Goal: Task Accomplishment & Management: Manage account settings

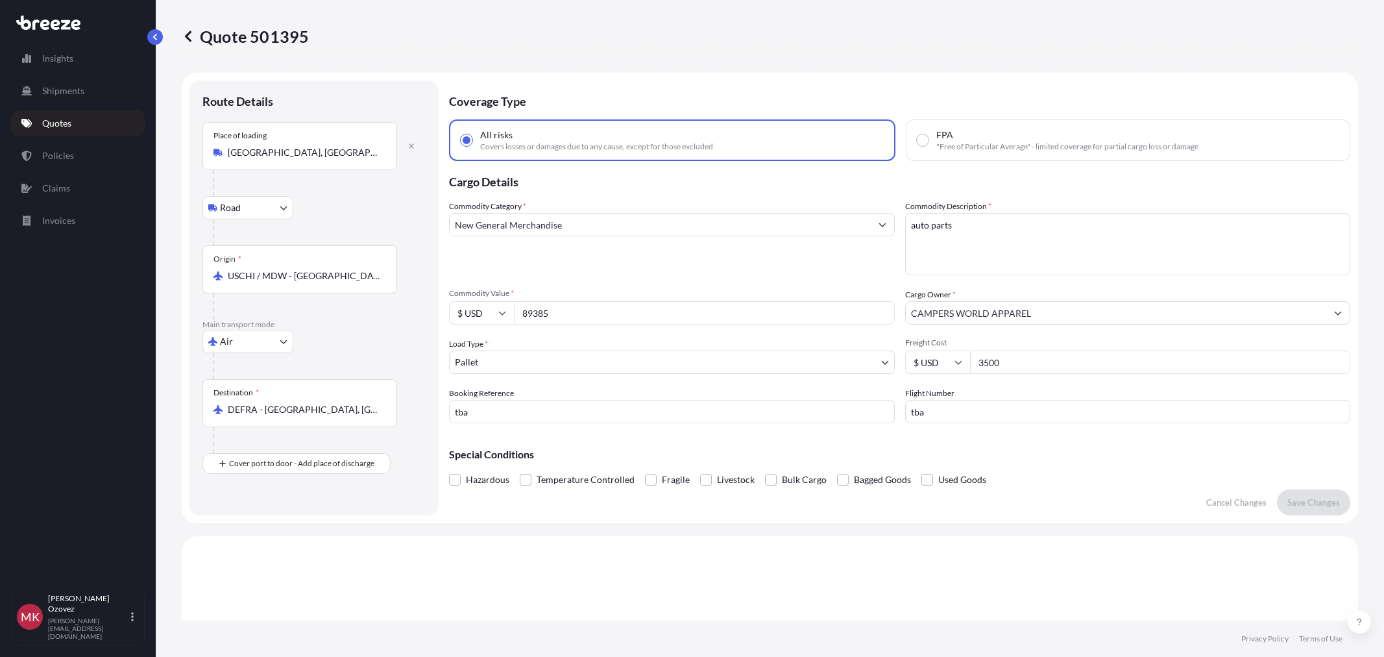
select select "Road"
select select "Air"
select select "1"
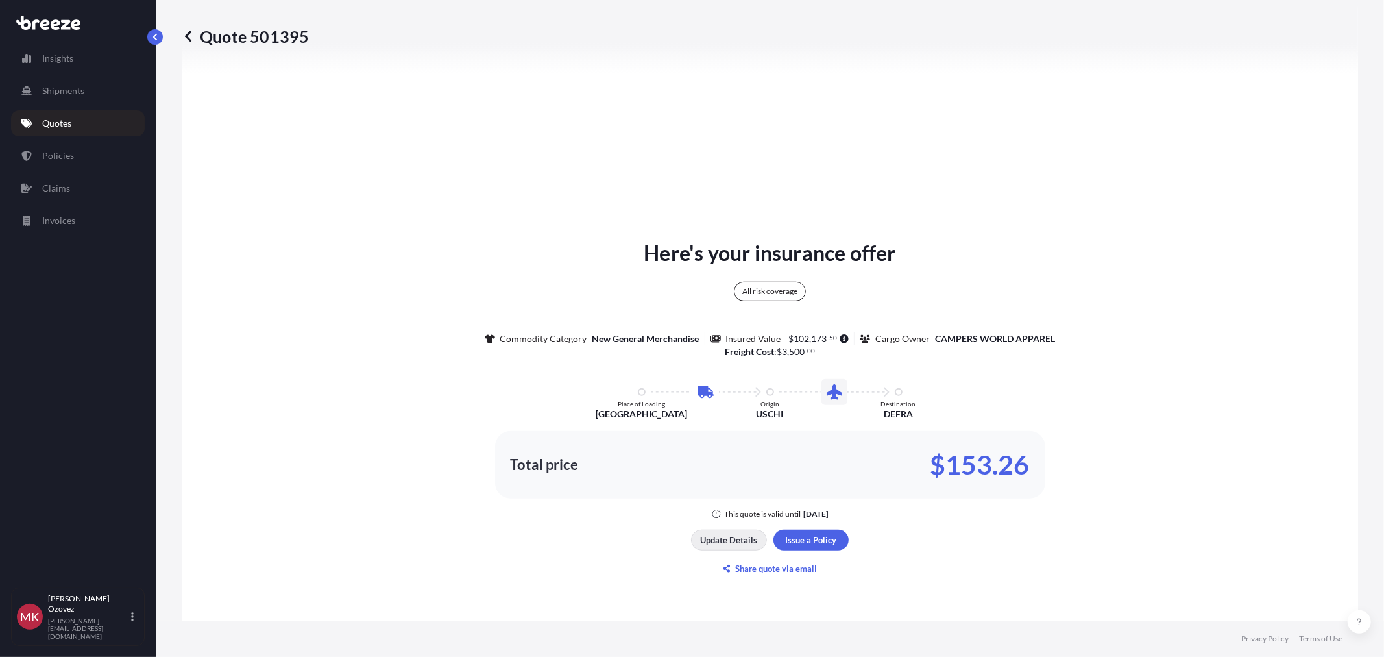
click at [718, 535] on p "Update Details" at bounding box center [729, 539] width 57 height 13
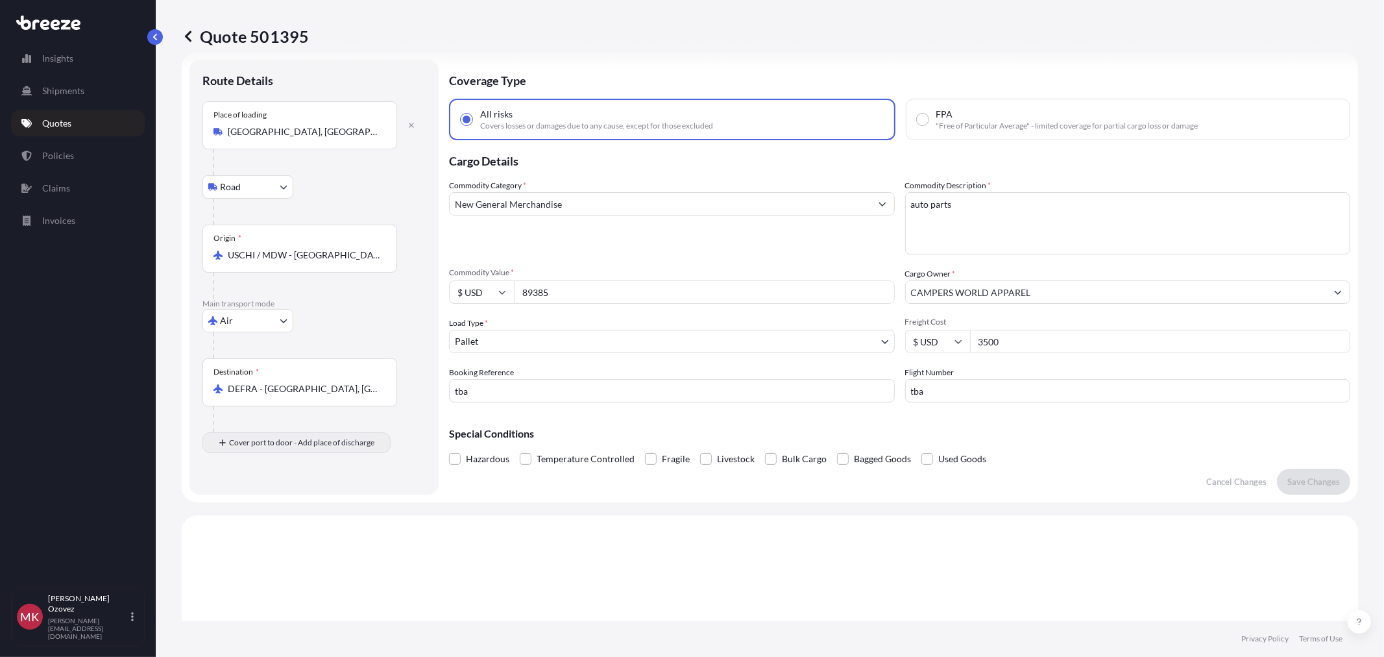
scroll to position [0, 0]
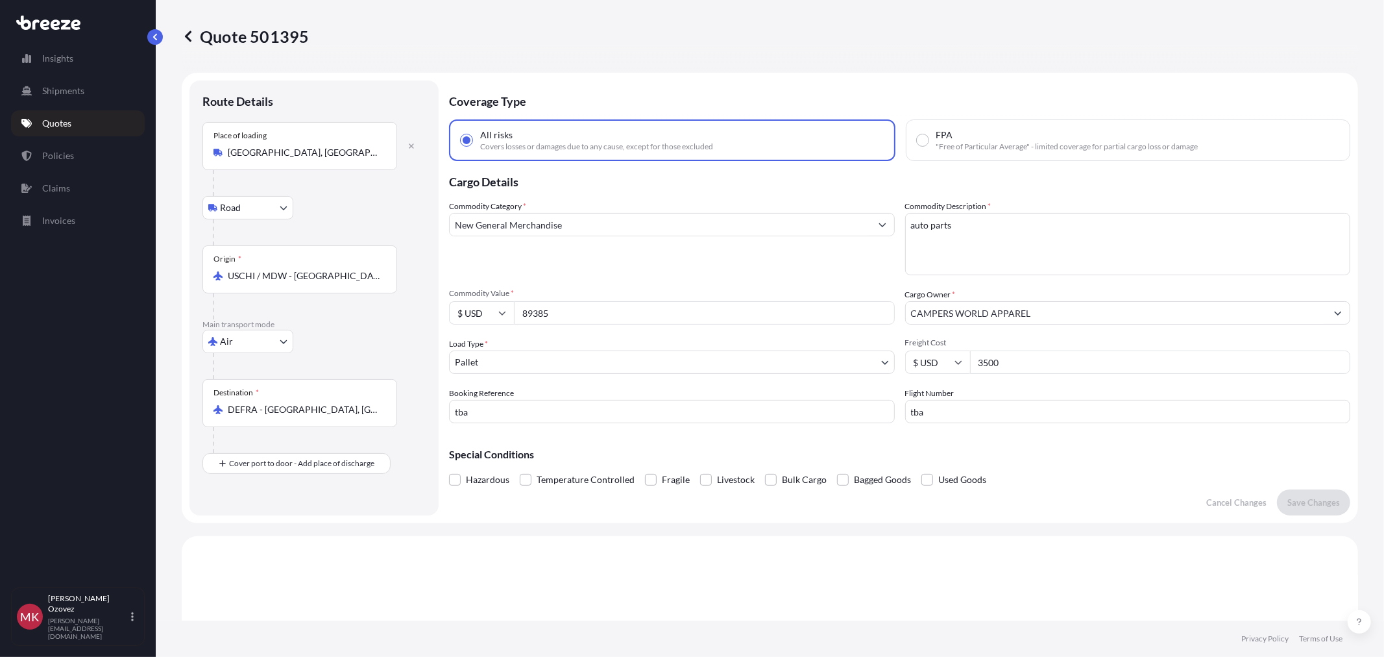
click at [281, 274] on input "USCHI / MDW - [GEOGRAPHIC_DATA], [GEOGRAPHIC_DATA]" at bounding box center [304, 275] width 153 height 13
type input "U"
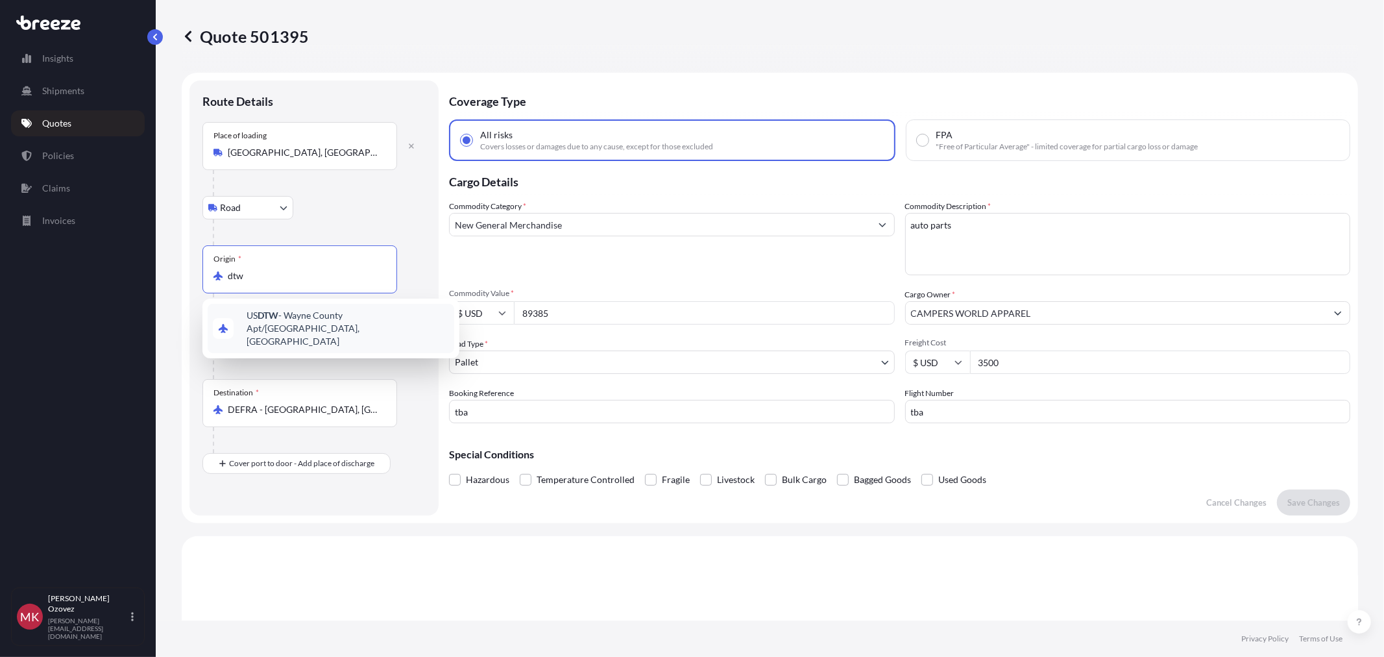
click at [331, 320] on span "US DTW - [GEOGRAPHIC_DATA] Apt/[GEOGRAPHIC_DATA], [GEOGRAPHIC_DATA]" at bounding box center [348, 328] width 202 height 39
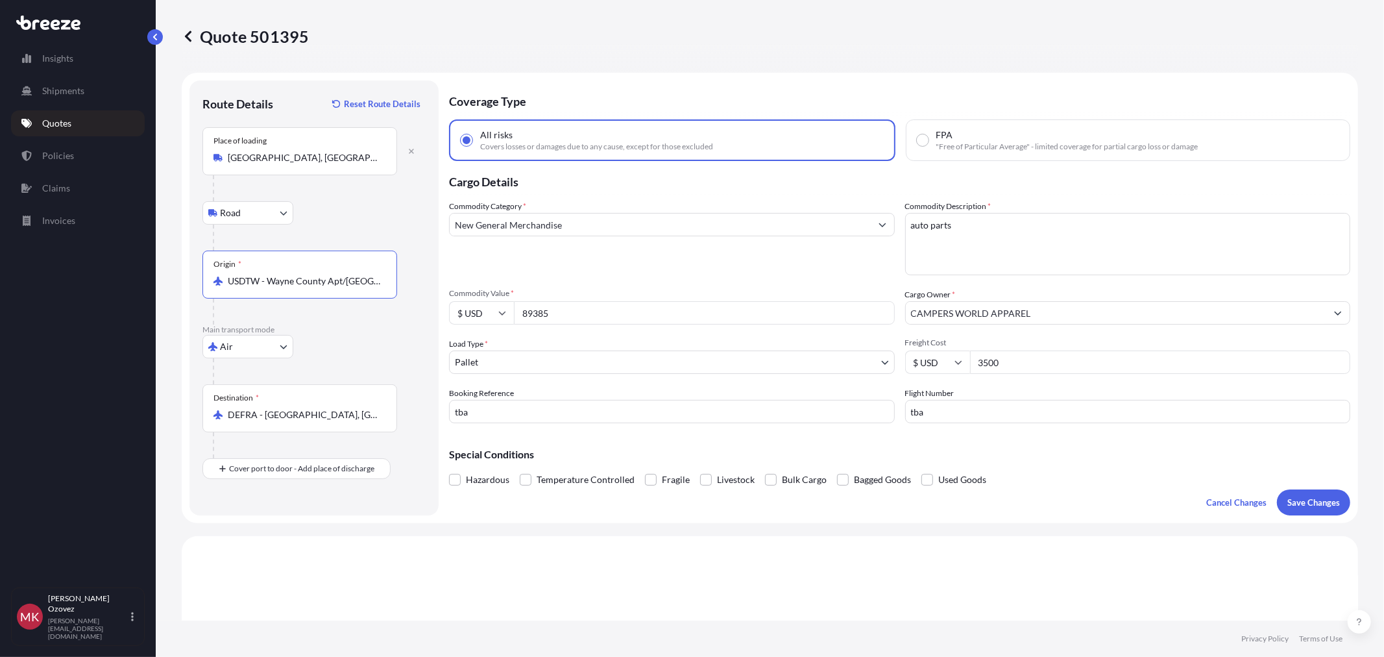
type input "USDTW - Wayne County Apt/[GEOGRAPHIC_DATA], [GEOGRAPHIC_DATA]"
drag, startPoint x: 951, startPoint y: 224, endPoint x: 832, endPoint y: 215, distance: 119.1
click at [832, 215] on div "Commodity Category * New General Merchandise Commodity Description * auto parts…" at bounding box center [899, 311] width 901 height 223
type textarea "Auto Parts"
click at [579, 302] on input "89385" at bounding box center [704, 312] width 381 height 23
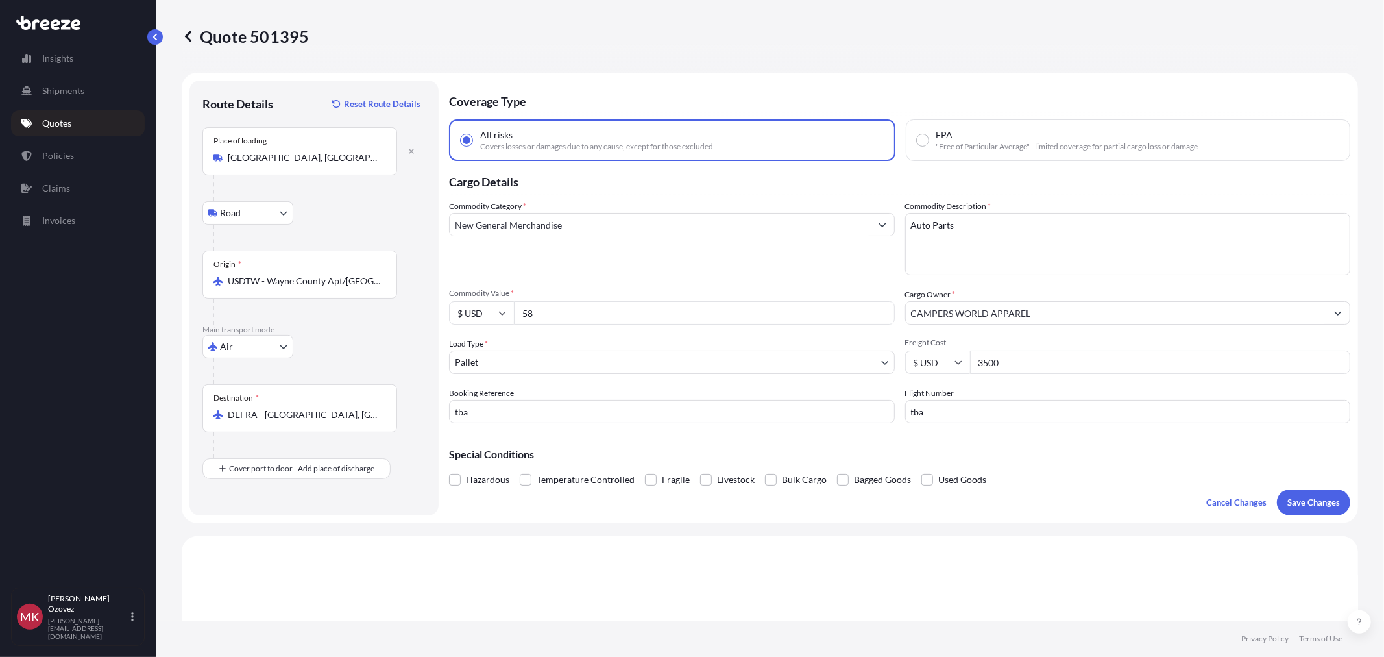
type input "5"
type input "89382.48"
click at [980, 315] on input "Cargo Owner *" at bounding box center [1116, 312] width 421 height 23
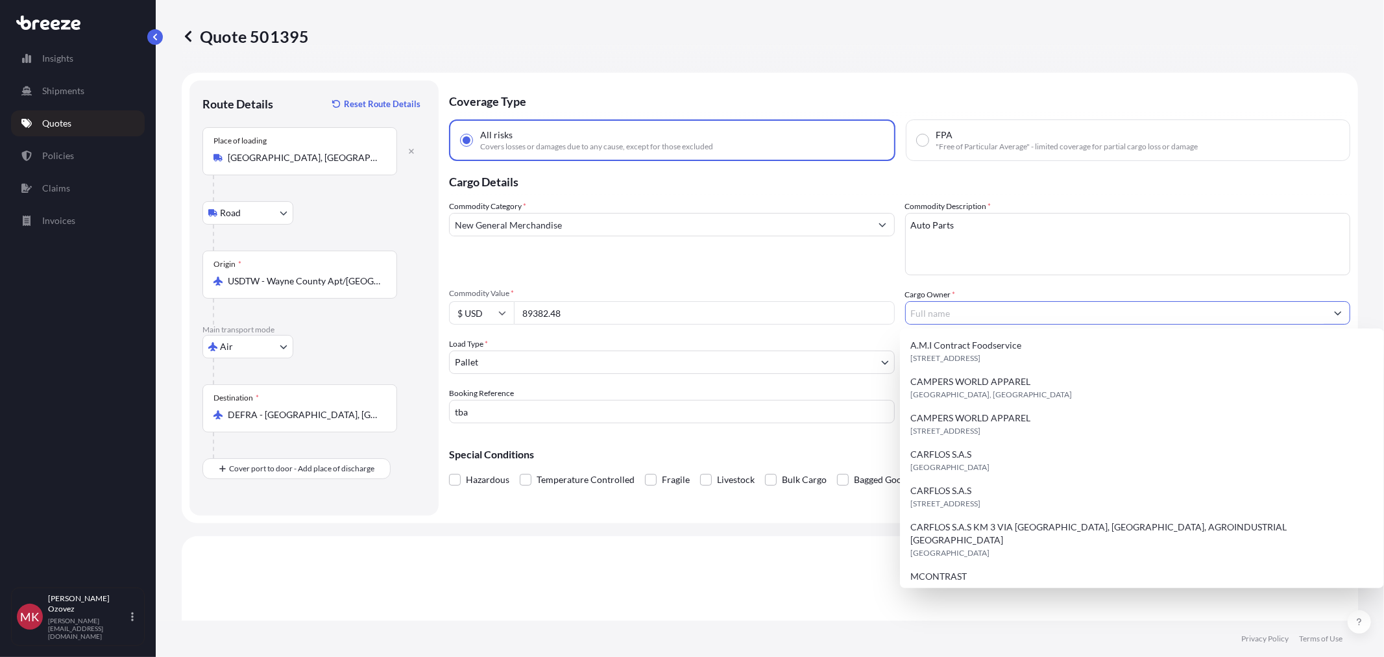
paste input "LITENS AUTOMOTIVE GMBH & CO. KG"
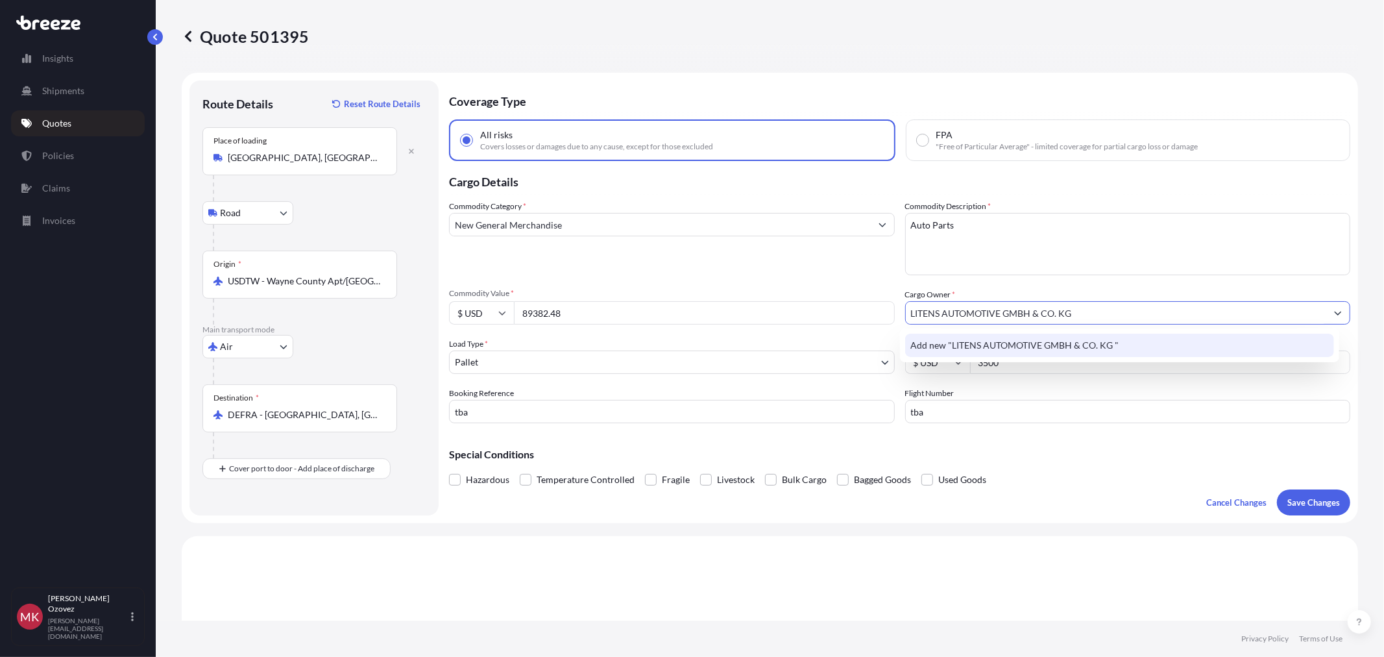
click at [1014, 346] on span "Add new "LITENS AUTOMOTIVE GMBH & CO. KG "" at bounding box center [1014, 345] width 208 height 13
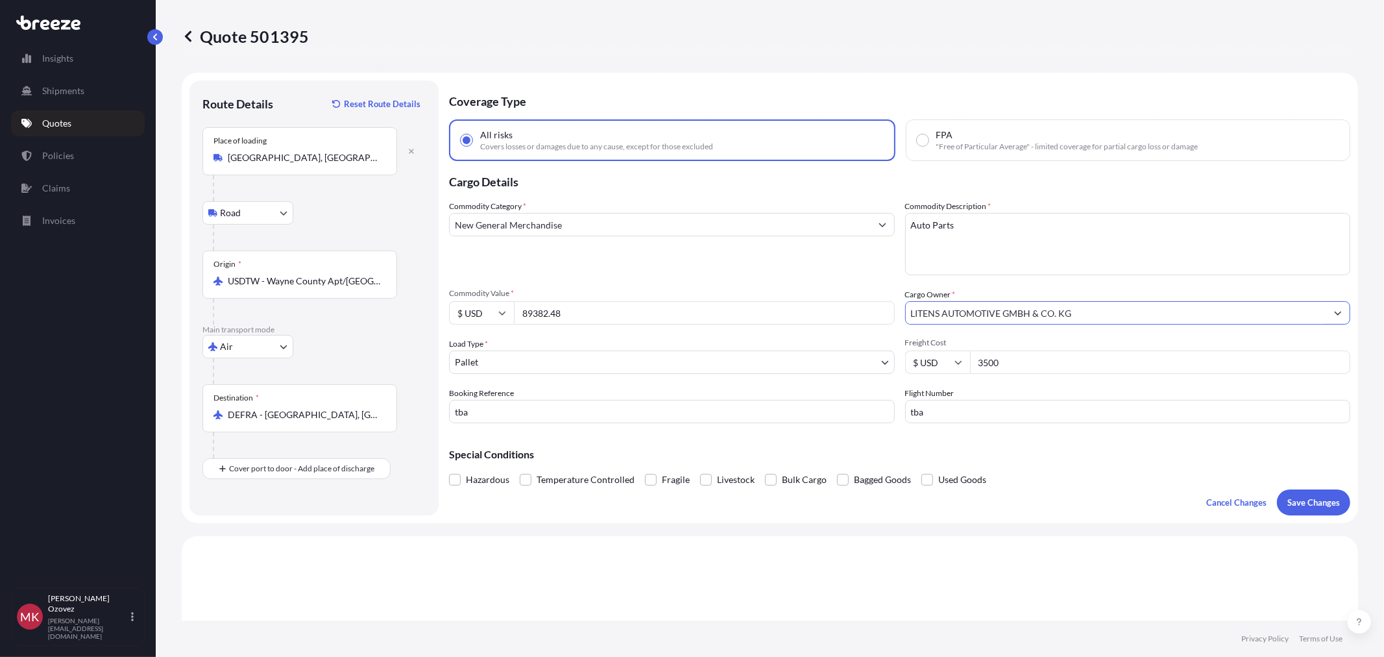
click at [1115, 309] on input "LITENS AUTOMOTIVE GMBH & CO. KG" at bounding box center [1116, 312] width 421 height 23
click at [1079, 319] on input "LITENS AUTOMOTIVE GMBH & CO. KG" at bounding box center [1116, 312] width 421 height 23
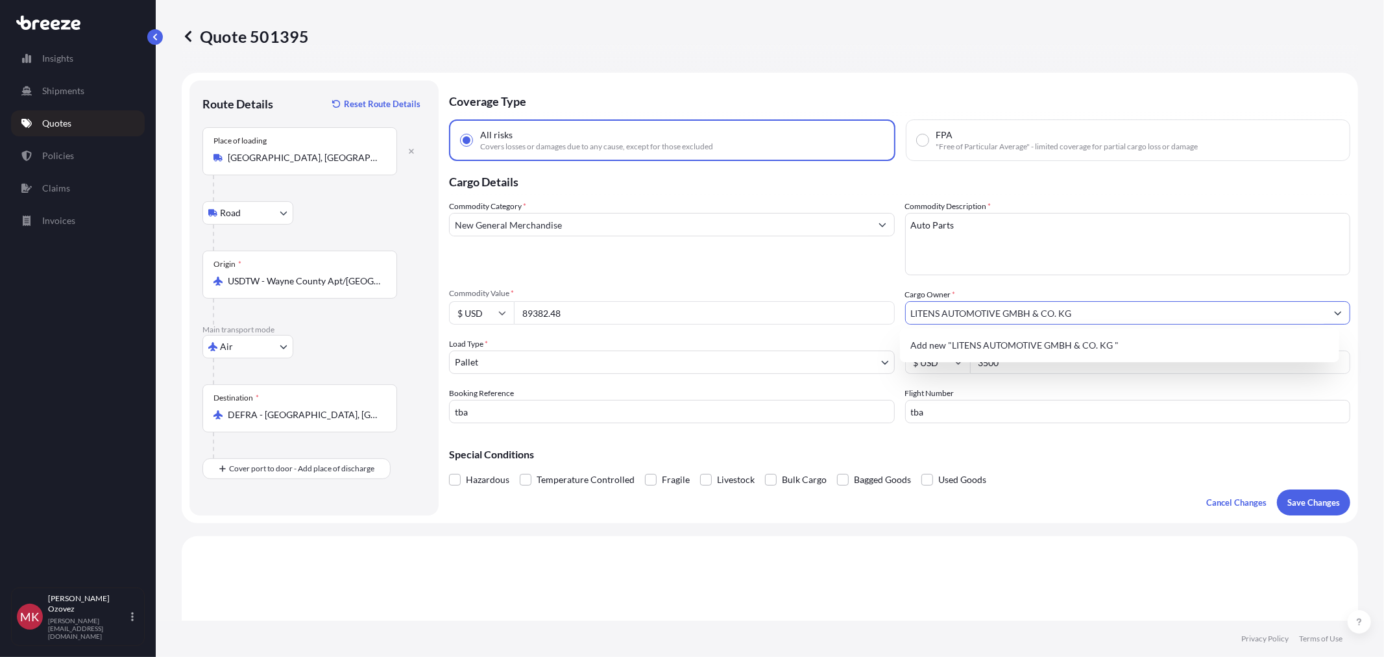
paste input "[STREET_ADDRESS]"
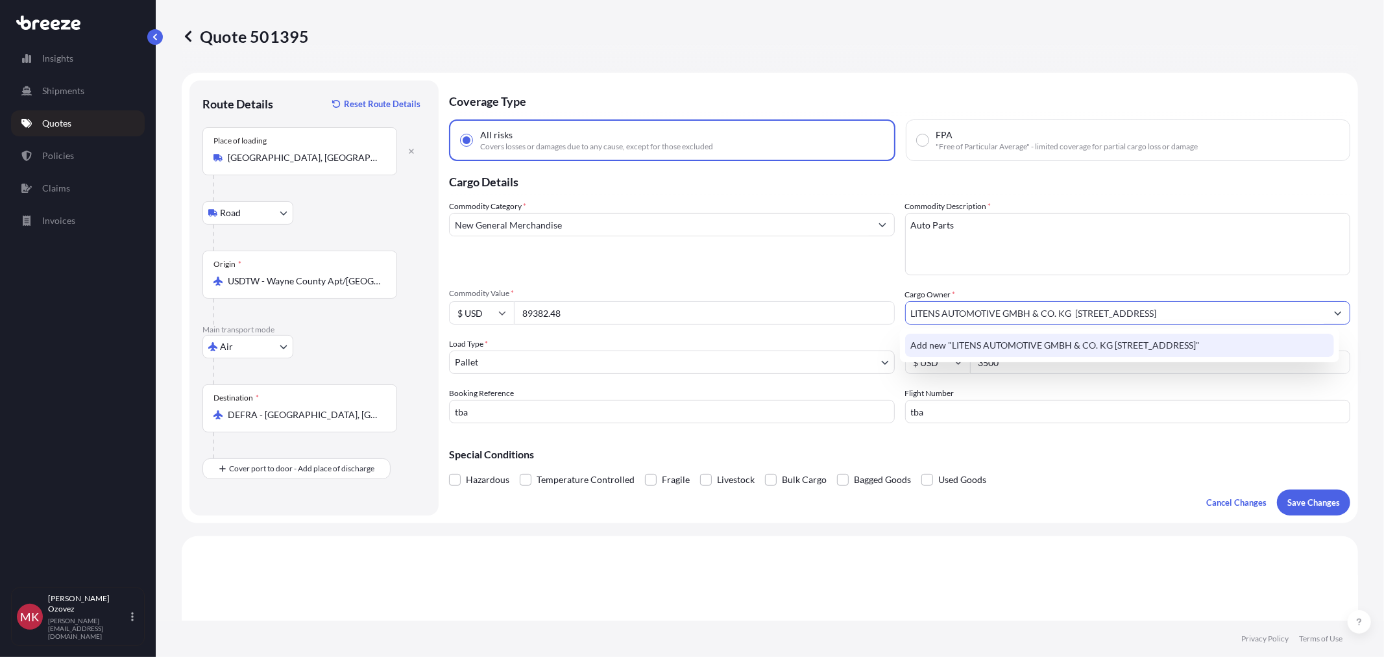
click at [1191, 346] on span "Add new "LITENS AUTOMOTIVE GMBH & CO. KG [STREET_ADDRESS]"" at bounding box center [1054, 345] width 289 height 13
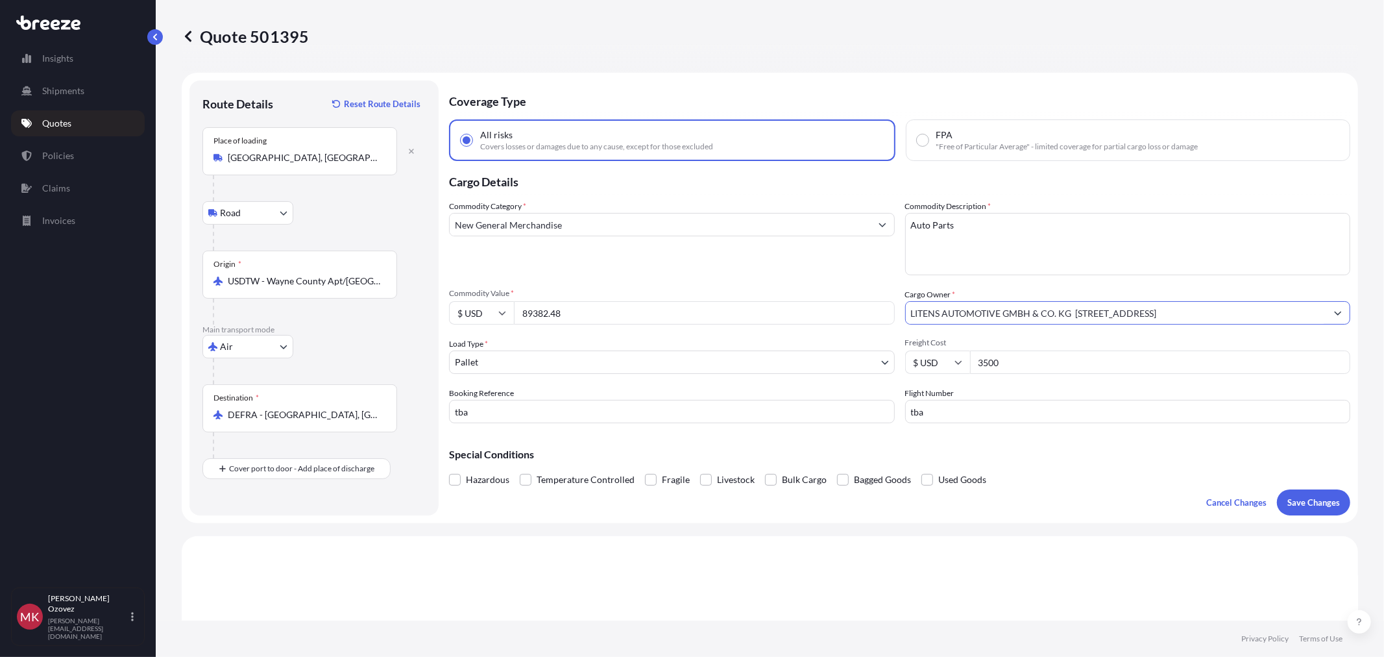
type input "LITENS AUTOMOTIVE GMBH & CO. KG [STREET_ADDRESS]"
click at [998, 367] on input "3500" at bounding box center [1160, 361] width 381 height 23
drag, startPoint x: 1004, startPoint y: 361, endPoint x: 928, endPoint y: 357, distance: 76.7
click at [928, 357] on div "$ USD 3500" at bounding box center [1128, 361] width 446 height 23
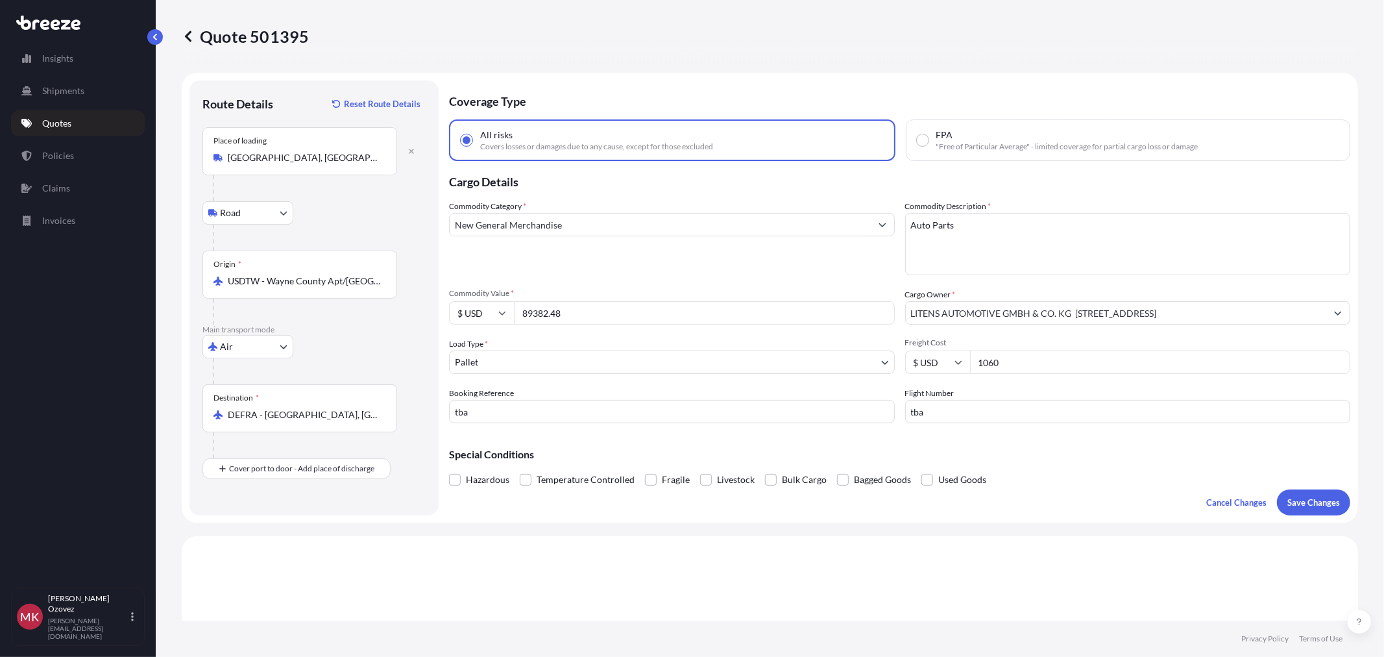
type input "1060"
click at [455, 405] on input "tba" at bounding box center [672, 411] width 446 height 23
drag, startPoint x: 472, startPoint y: 407, endPoint x: 437, endPoint y: 406, distance: 35.7
click at [437, 406] on form "Route Details Reset Route Details Place of loading [GEOGRAPHIC_DATA], [GEOGRAPH…" at bounding box center [770, 298] width 1176 height 450
click at [570, 418] on input "Booking Reference" at bounding box center [672, 411] width 446 height 23
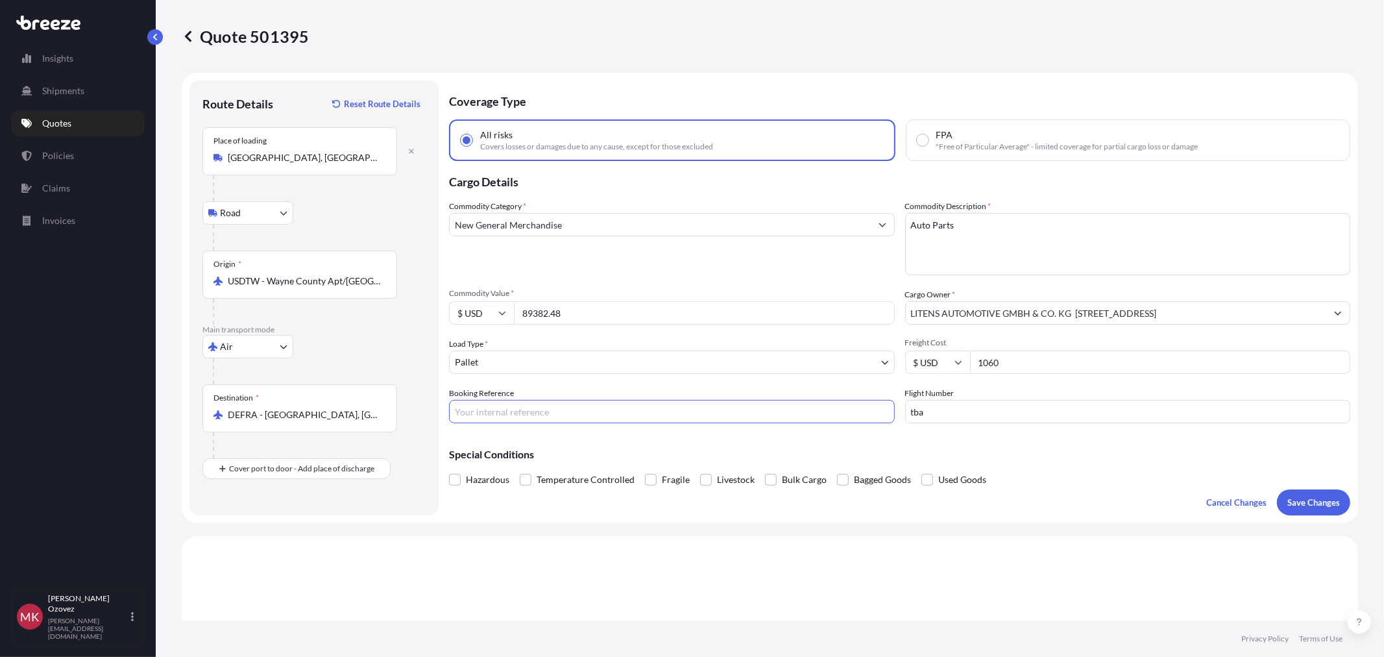
paste input "S251009889AE"
type input "S251009889AE"
click at [928, 417] on input "tba" at bounding box center [1128, 411] width 446 height 23
type input "t"
click at [941, 412] on input "Flight Number" at bounding box center [1128, 411] width 446 height 23
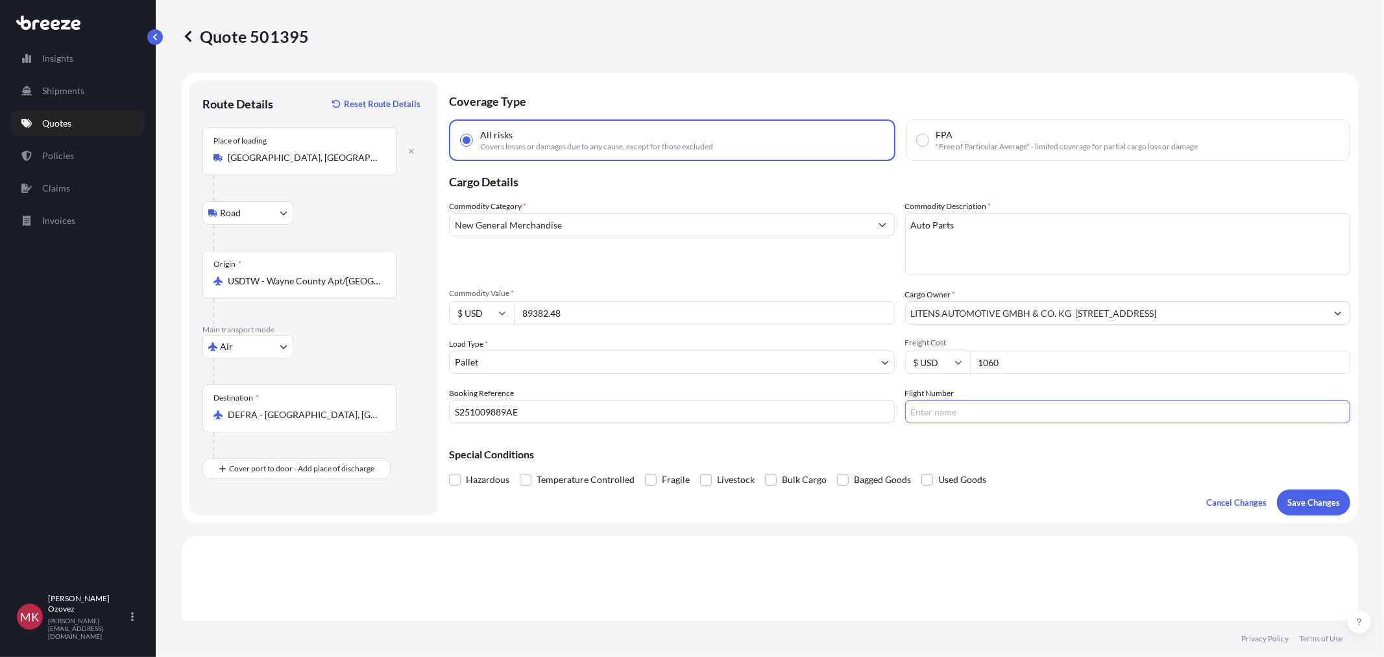
paste input "AC4048T / DTW-YYZ AC842/YYZ-FRA"
type input "AC4048T / DTW-YYZ AC842/YYZ-FRA"
click at [1292, 500] on p "Save Changes" at bounding box center [1313, 502] width 53 height 13
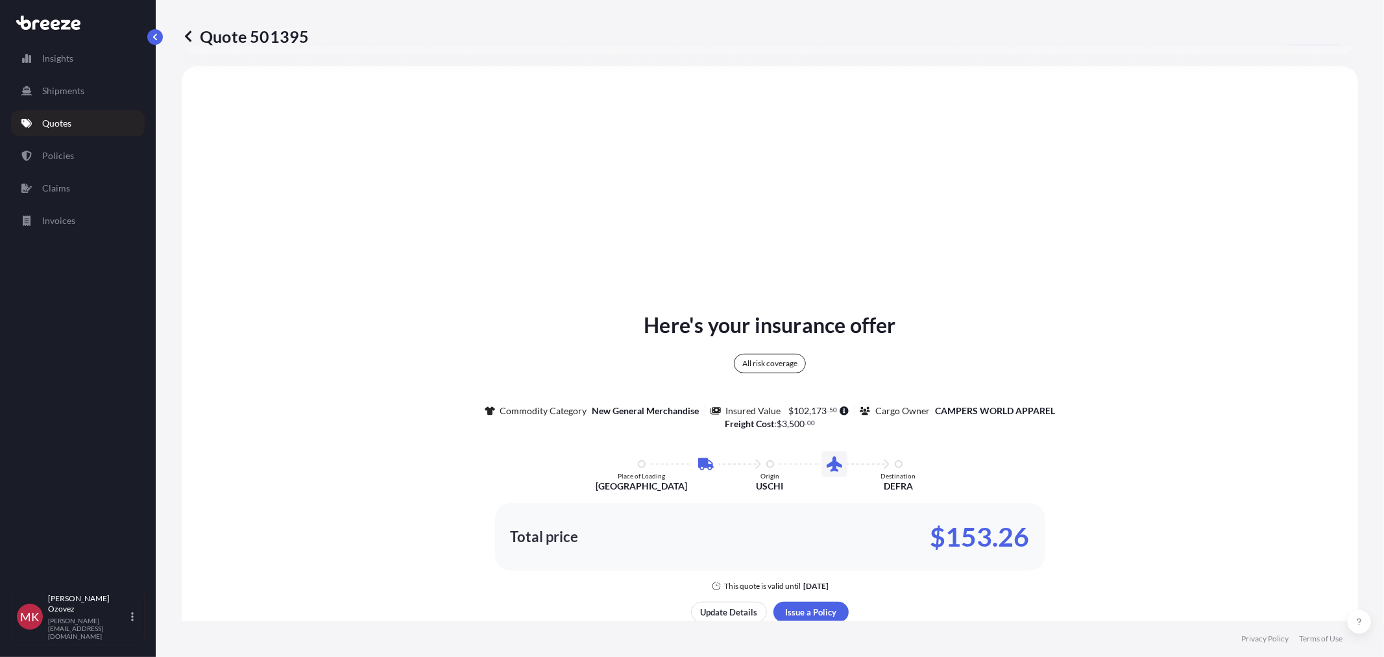
select select "Road"
select select "Air"
select select "1"
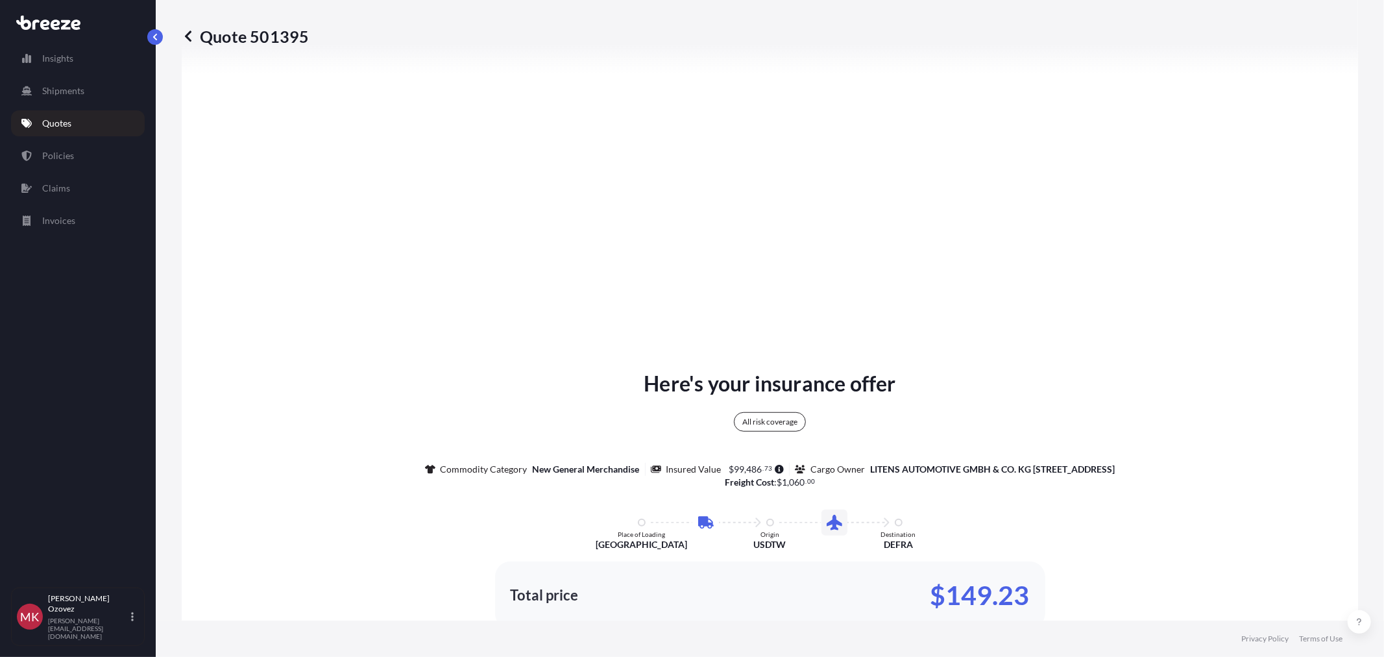
scroll to position [1606, 0]
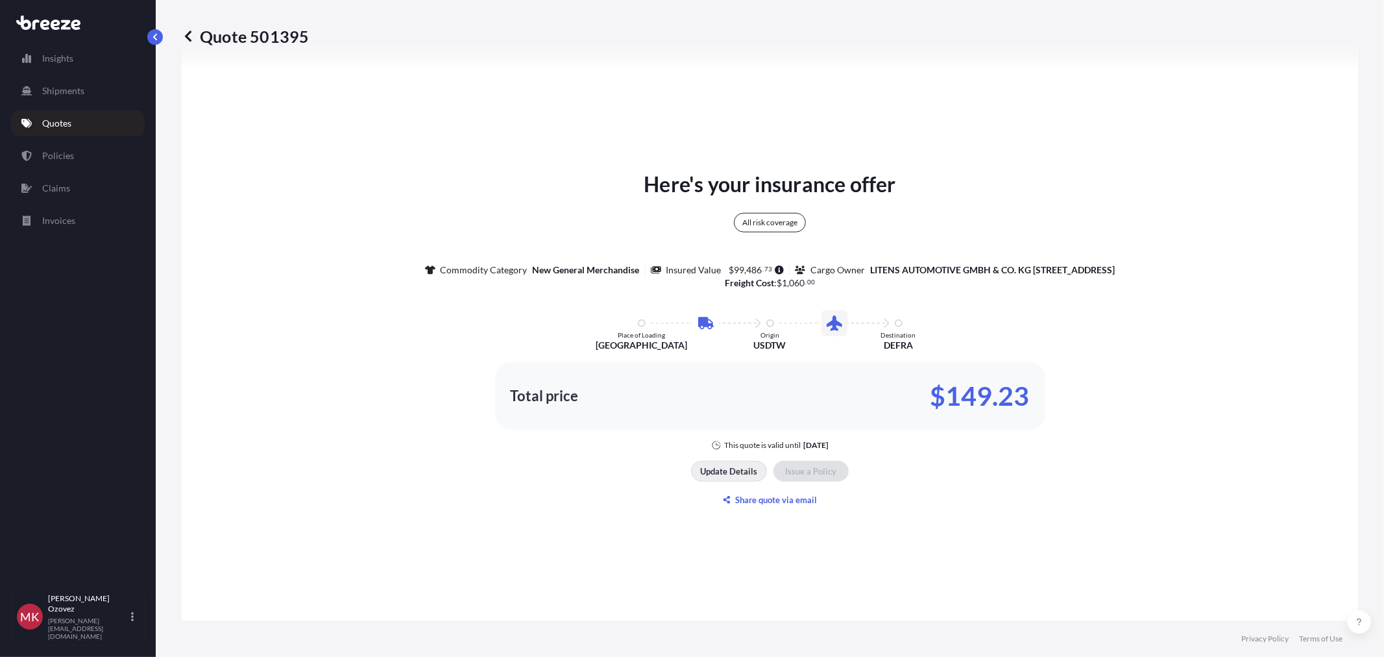
click at [736, 465] on p "Update Details" at bounding box center [729, 471] width 57 height 13
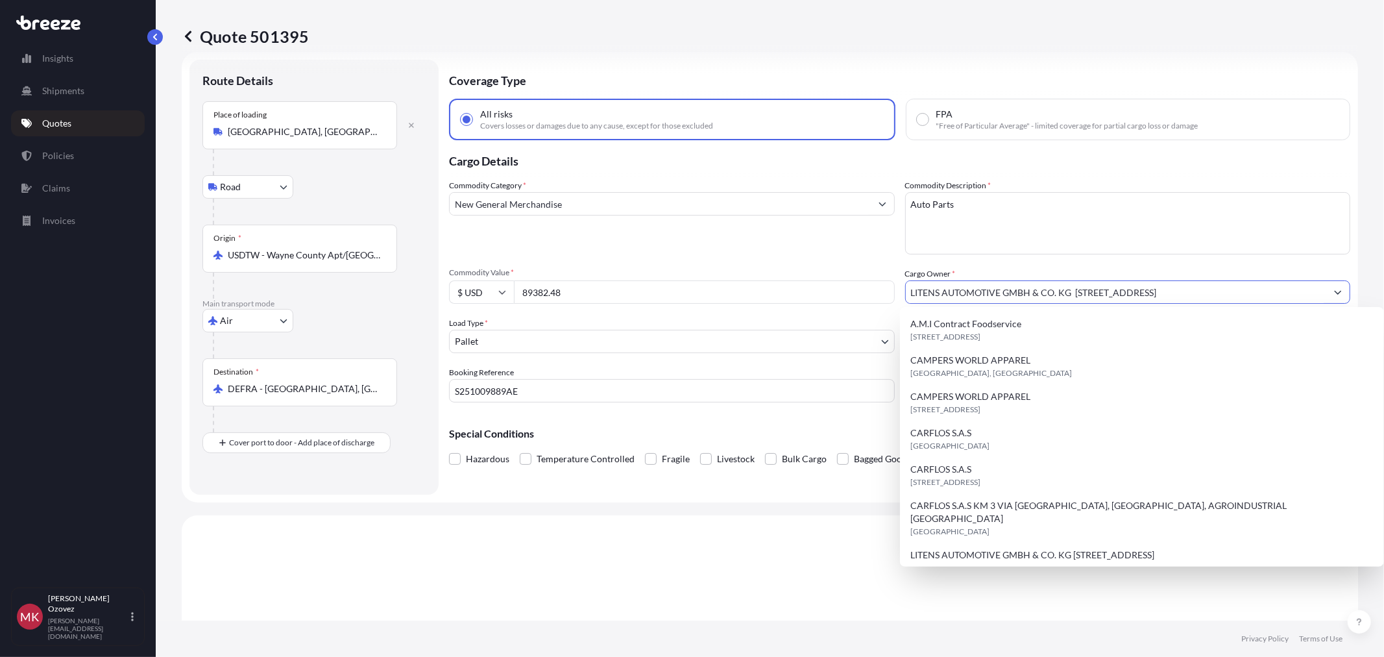
scroll to position [0, 1]
drag, startPoint x: 1071, startPoint y: 289, endPoint x: 1372, endPoint y: 275, distance: 300.7
click at [1372, 275] on div "Quote 501395 Route Details Place of loading [GEOGRAPHIC_DATA] Road Road Rail Or…" at bounding box center [770, 310] width 1228 height 620
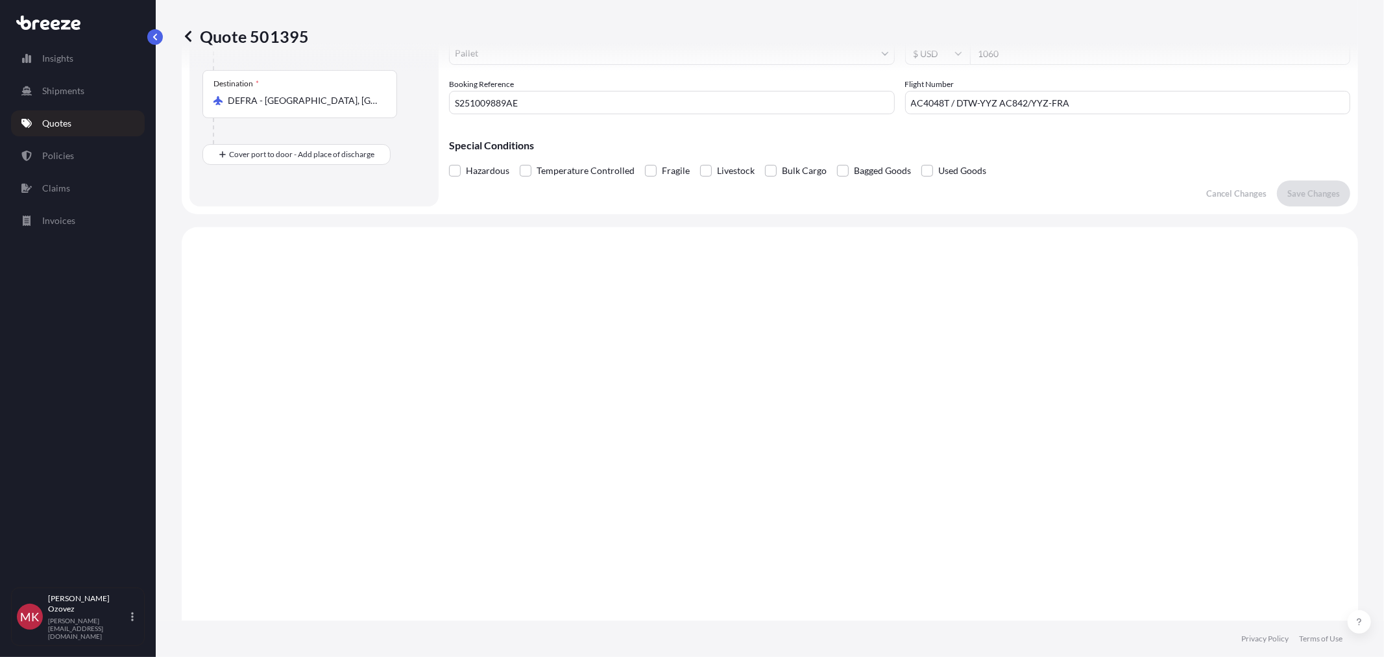
scroll to position [21, 0]
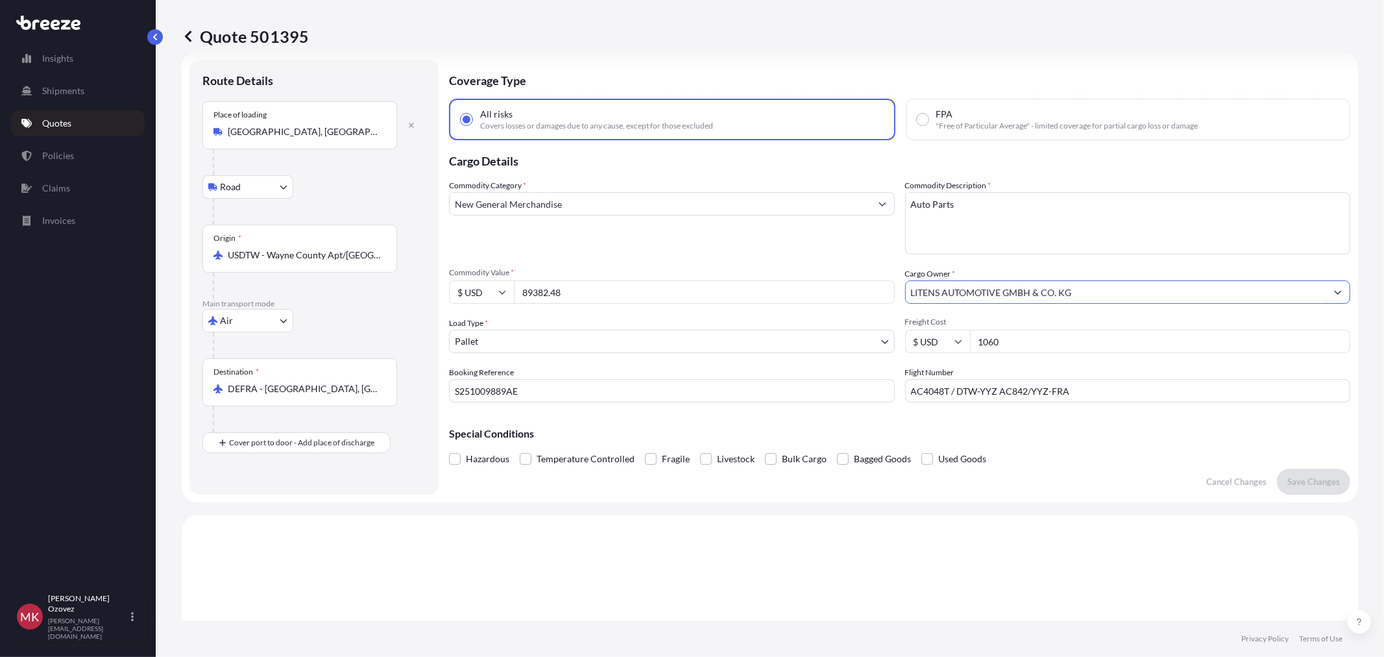
type input "LITENS AUTOMOTIVE GMBH & CO. KG"
click at [1296, 475] on p "Save Changes" at bounding box center [1313, 481] width 53 height 13
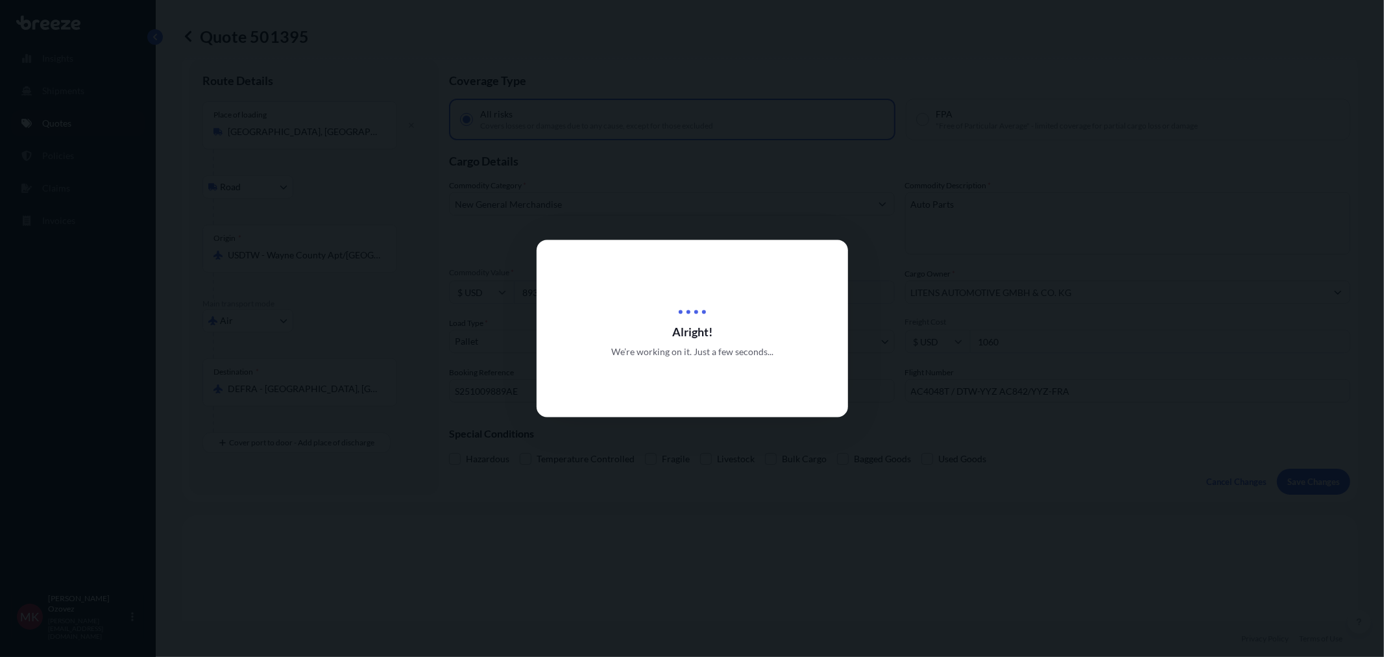
scroll to position [470, 0]
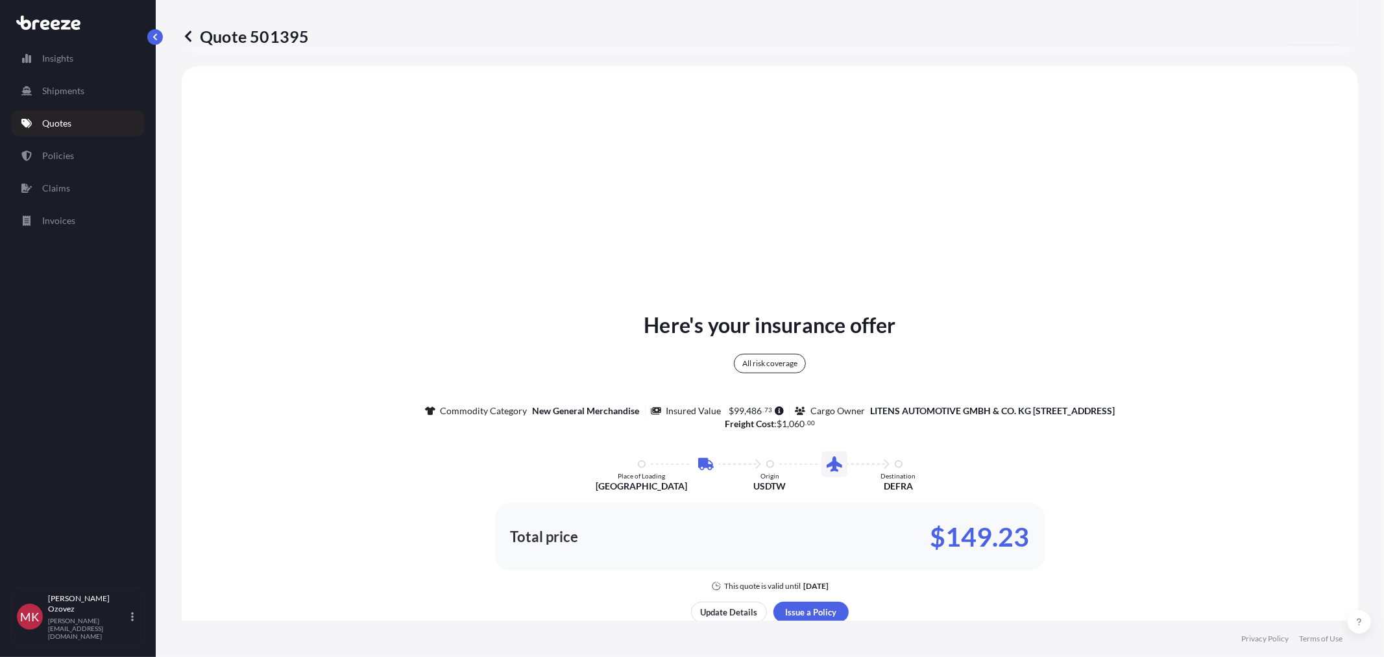
select select "Road"
select select "Air"
select select "1"
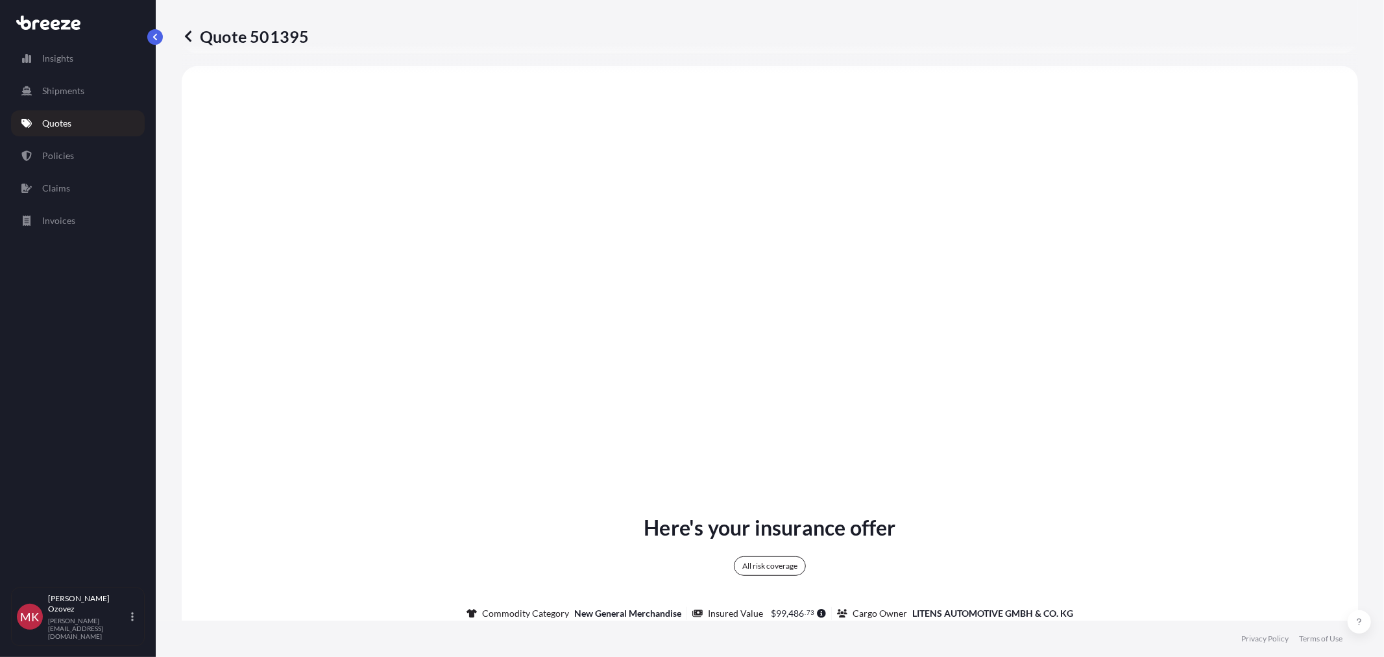
scroll to position [1606, 0]
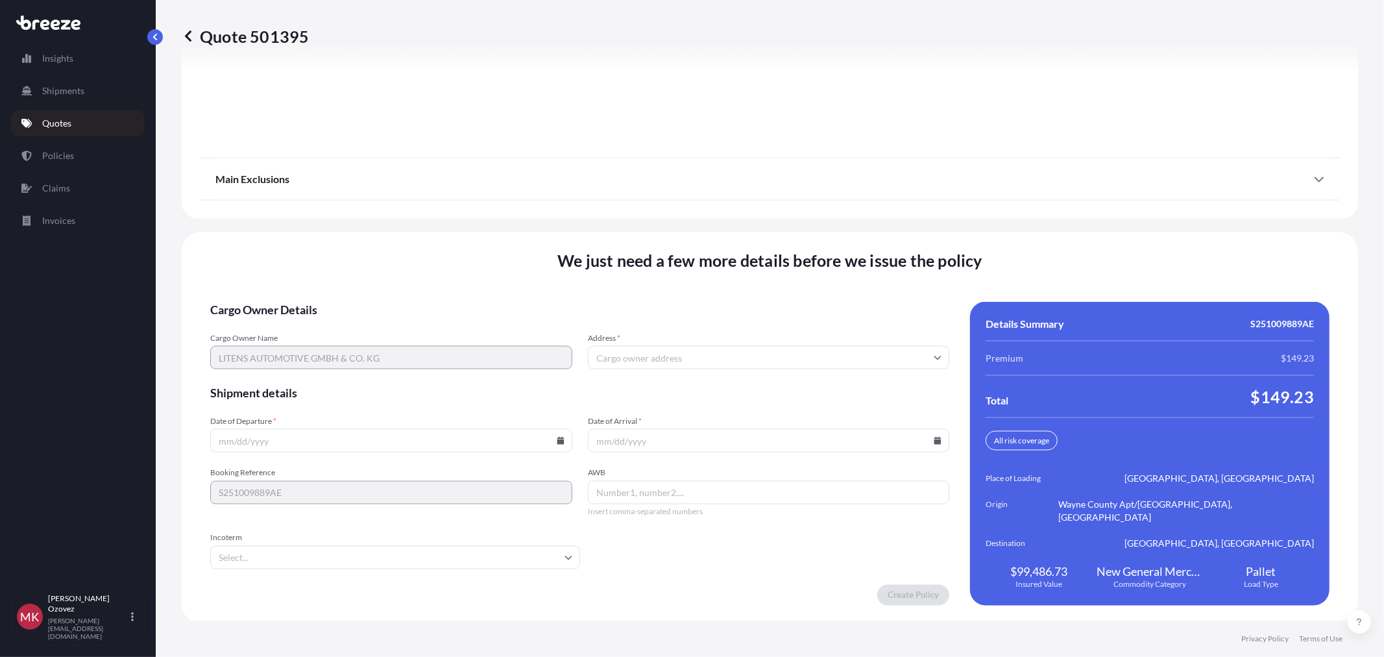
click at [627, 353] on input "Address *" at bounding box center [769, 357] width 362 height 23
paste input "[STREET_ADDRESS]"
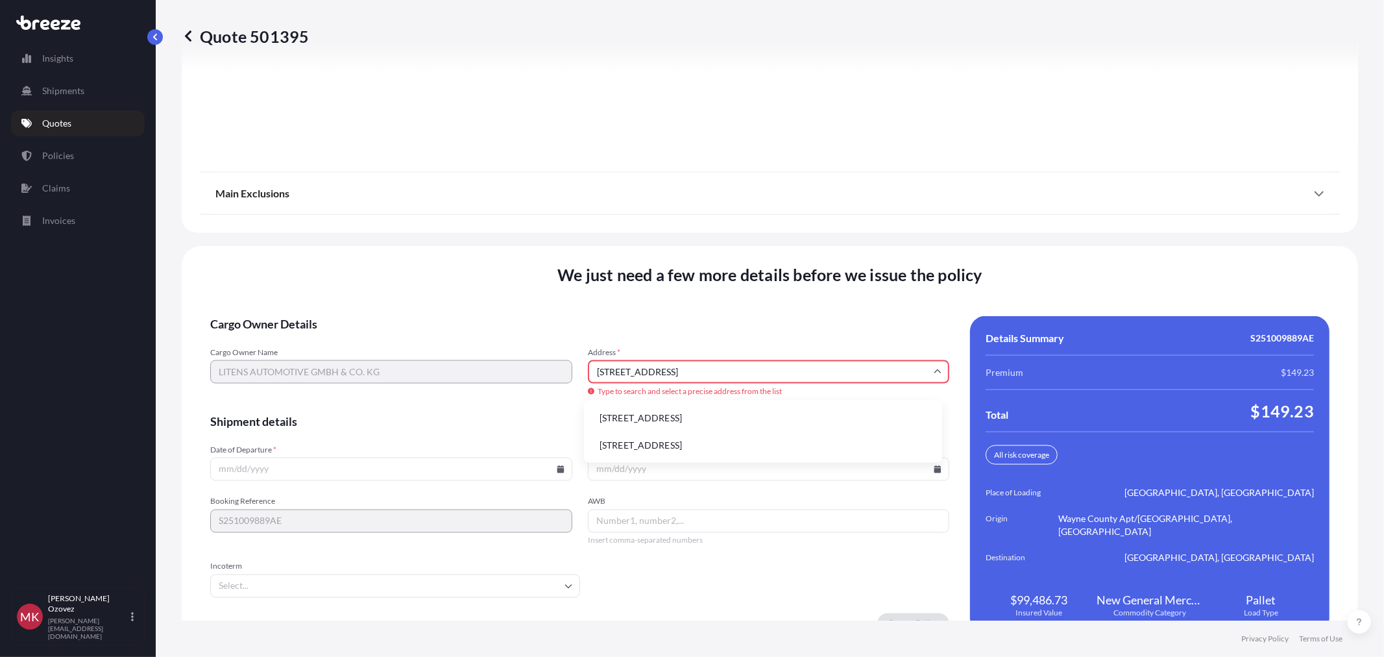
click at [720, 417] on li "[STREET_ADDRESS]" at bounding box center [763, 417] width 348 height 25
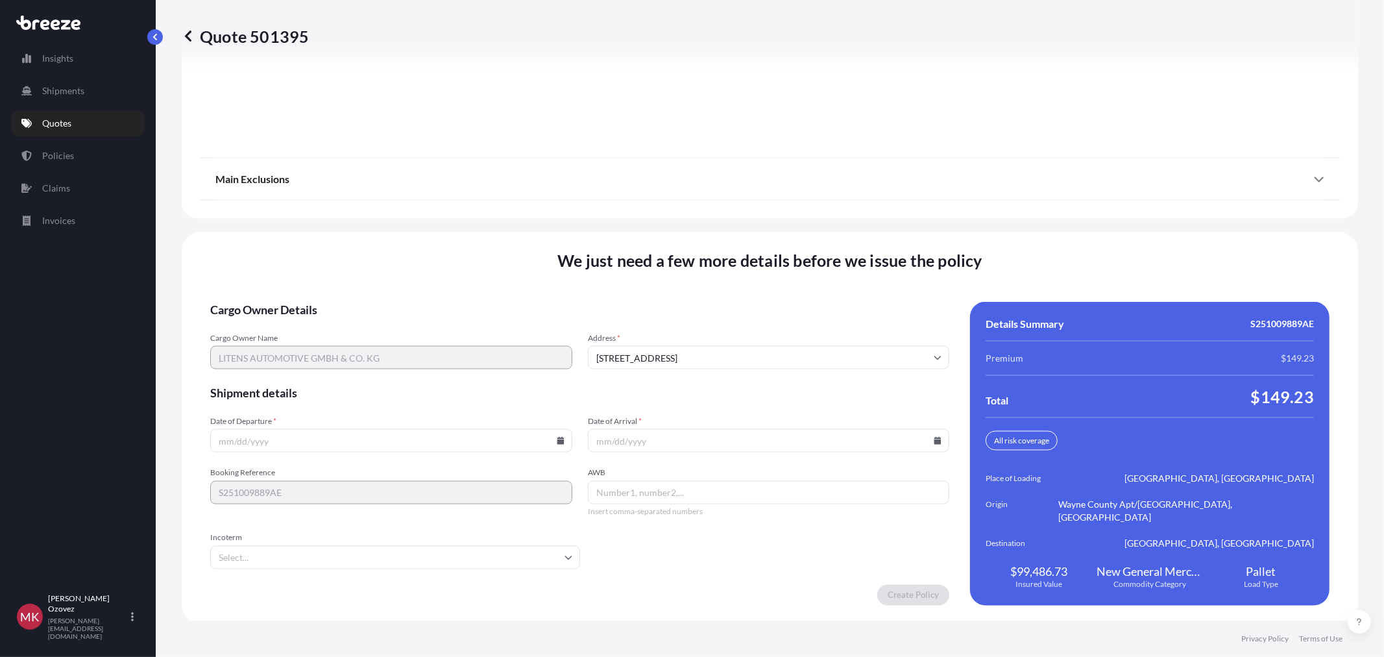
type input "[STREET_ADDRESS]"
click at [318, 438] on input "Date of Departure *" at bounding box center [391, 440] width 362 height 23
click at [550, 439] on input "Date of Departure *" at bounding box center [391, 440] width 362 height 23
click at [557, 437] on icon at bounding box center [560, 441] width 7 height 8
click at [328, 322] on button "14" at bounding box center [329, 321] width 21 height 21
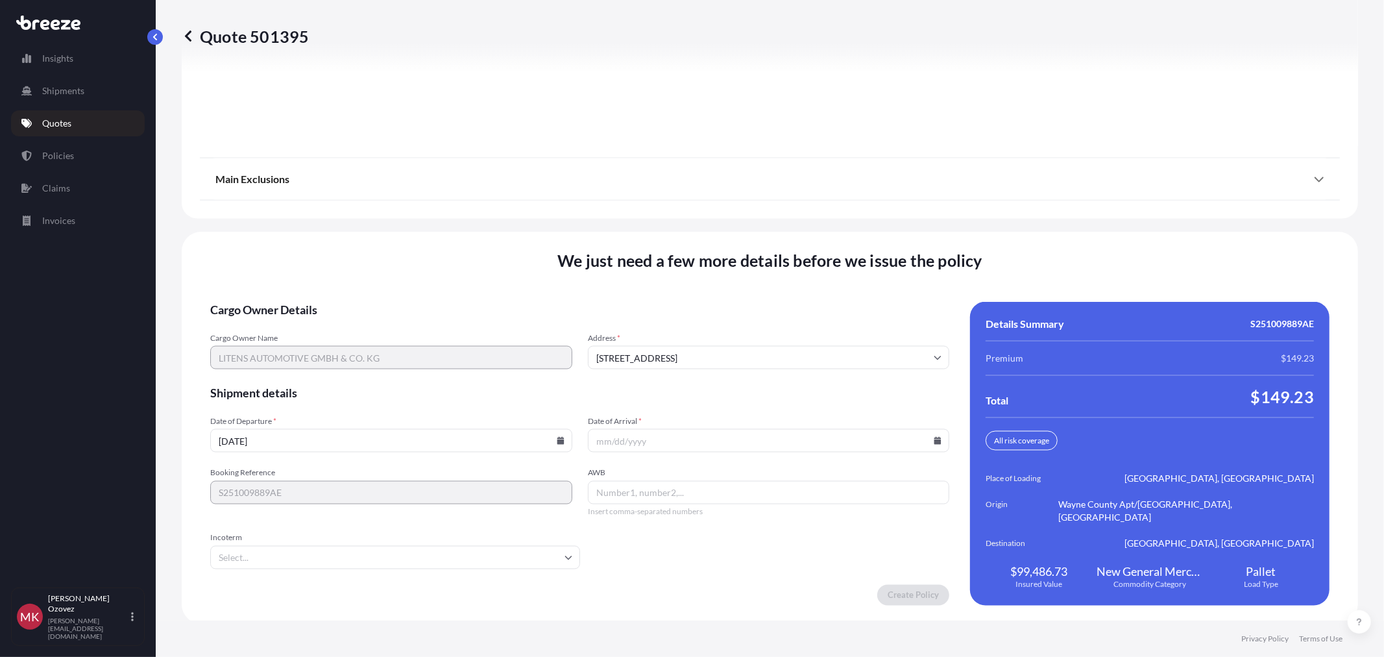
type input "[DATE]"
click at [705, 433] on input "Date of Arrival *" at bounding box center [769, 440] width 362 height 23
click at [936, 433] on input "Date of Arrival *" at bounding box center [769, 440] width 362 height 23
click at [934, 437] on icon at bounding box center [937, 441] width 7 height 8
click at [731, 346] on button "22" at bounding box center [732, 346] width 21 height 21
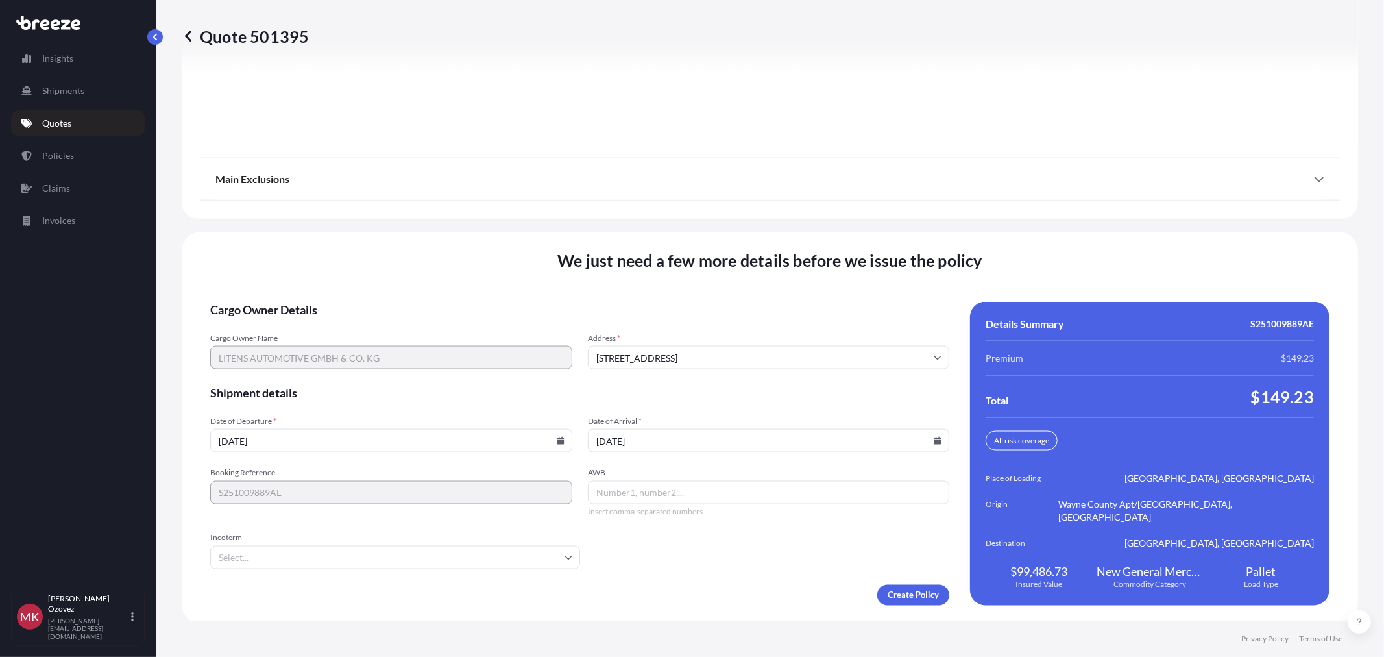
click at [651, 448] on input "[DATE]" at bounding box center [769, 440] width 362 height 23
click at [653, 442] on input "[DATE]" at bounding box center [769, 440] width 362 height 23
click at [934, 437] on icon at bounding box center [937, 441] width 7 height 8
click at [820, 345] on button "25" at bounding box center [823, 346] width 21 height 21
type input "[DATE]"
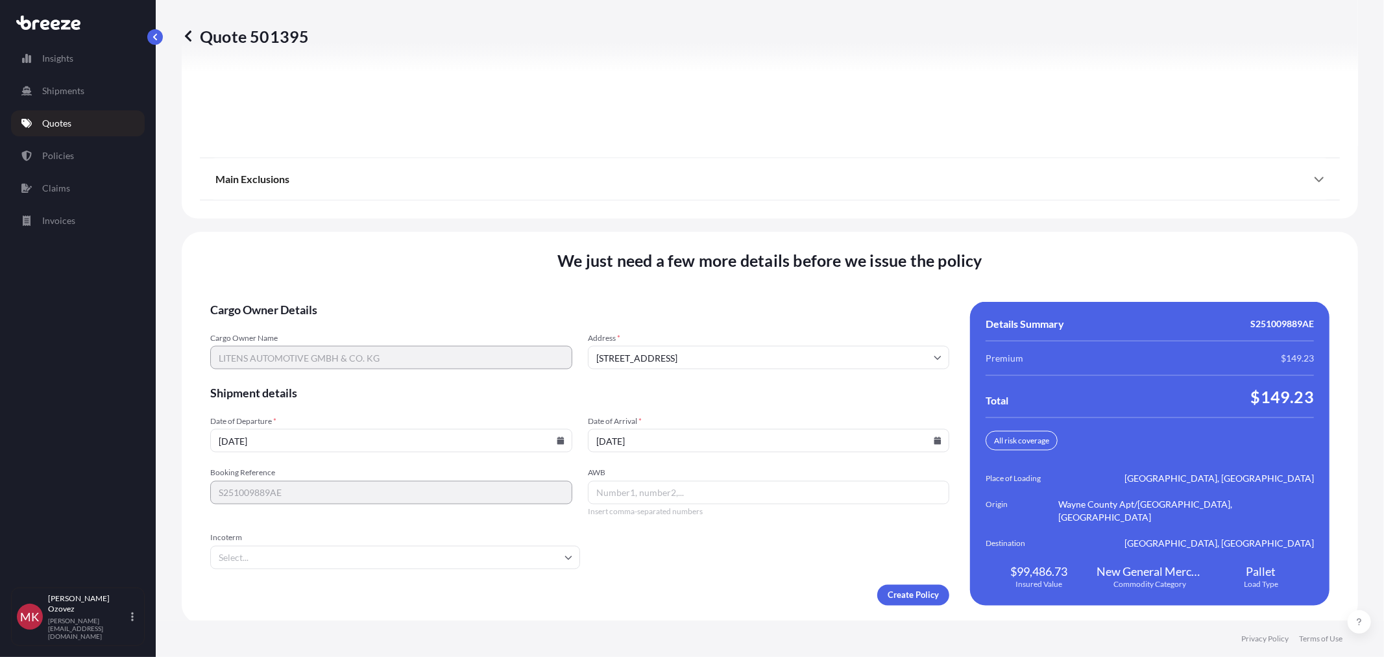
click at [607, 489] on input "AWB" at bounding box center [769, 492] width 362 height 23
click at [631, 489] on input "AWB" at bounding box center [769, 492] width 362 height 23
paste input "014-30176812"
click at [567, 553] on icon at bounding box center [568, 557] width 8 height 8
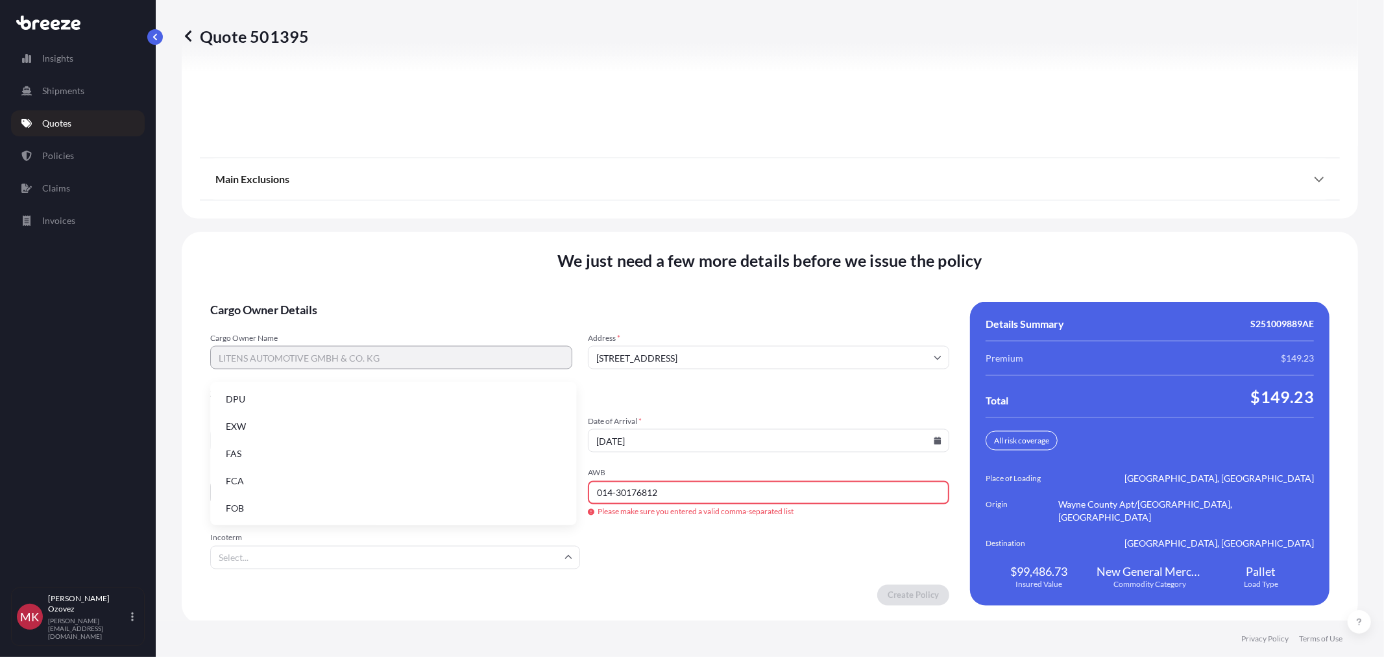
scroll to position [92, 0]
click at [249, 498] on li "EXW" at bounding box center [393, 498] width 356 height 25
click at [706, 489] on input "014-30176812" at bounding box center [769, 492] width 362 height 23
click at [669, 488] on input "014-30176812," at bounding box center [769, 492] width 362 height 23
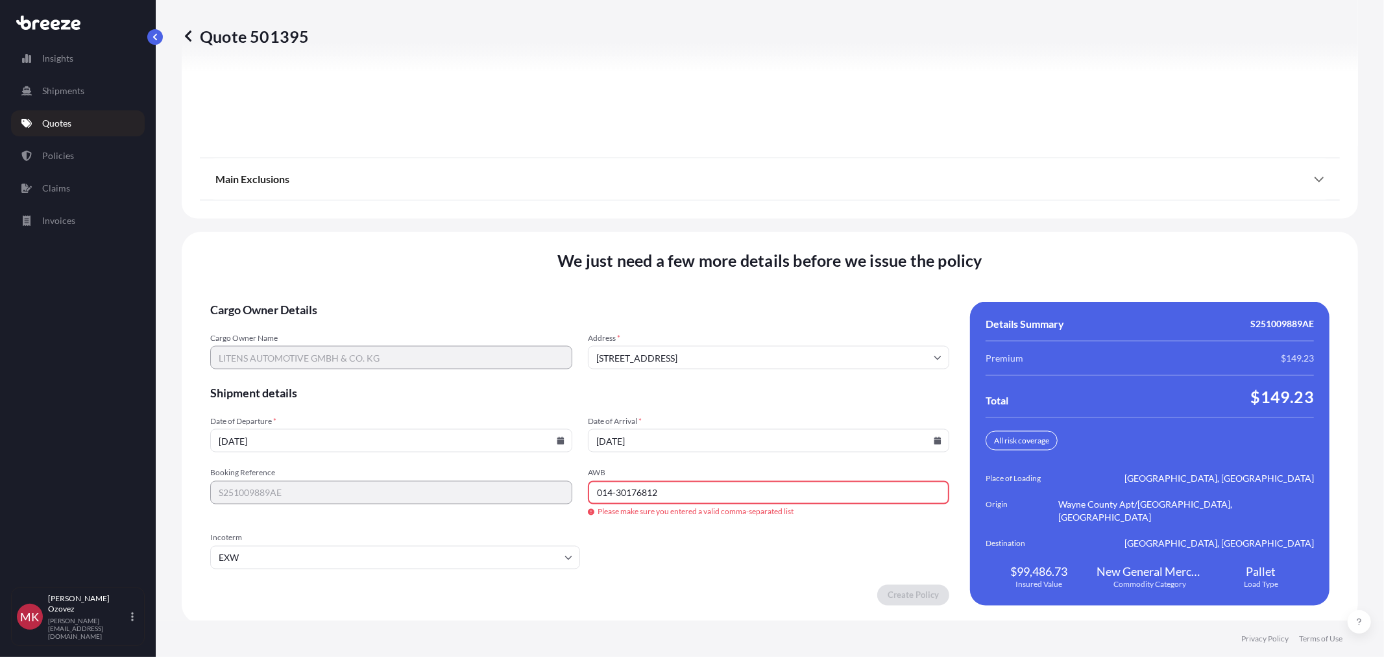
click at [680, 484] on input "014-30176812" at bounding box center [769, 492] width 362 height 23
click at [613, 491] on input "014-30176812" at bounding box center [769, 492] width 362 height 23
type input "01430176812"
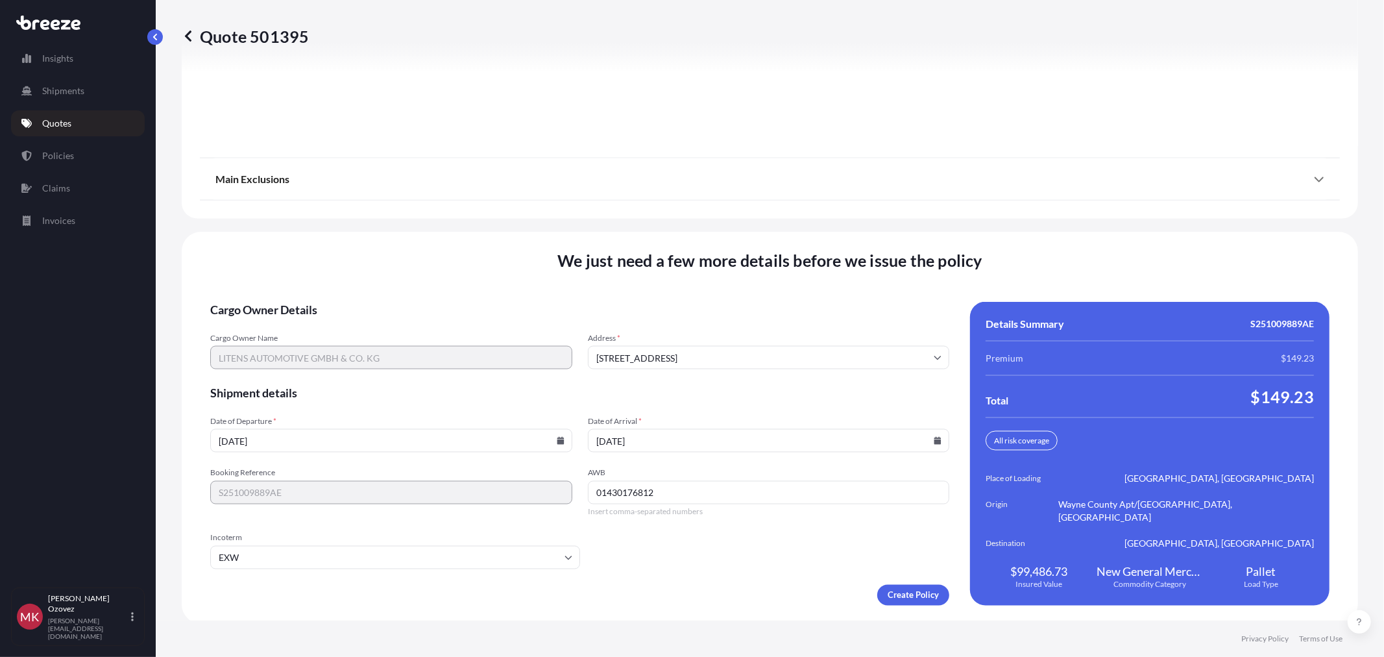
click at [707, 534] on form "Cargo Owner Details Cargo Owner Name LITENS AUTOMOTIVE GMBH & CO. KG Address * …" at bounding box center [579, 454] width 739 height 304
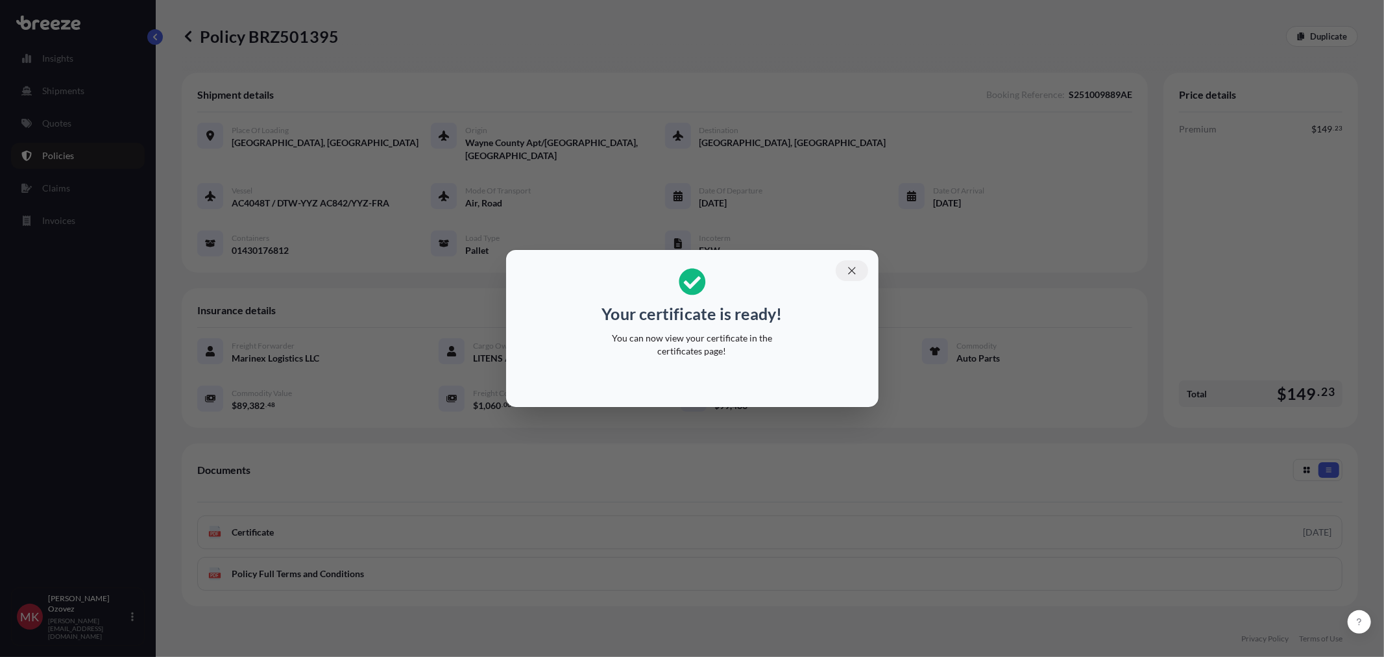
click at [852, 265] on icon "button" at bounding box center [852, 271] width 12 height 12
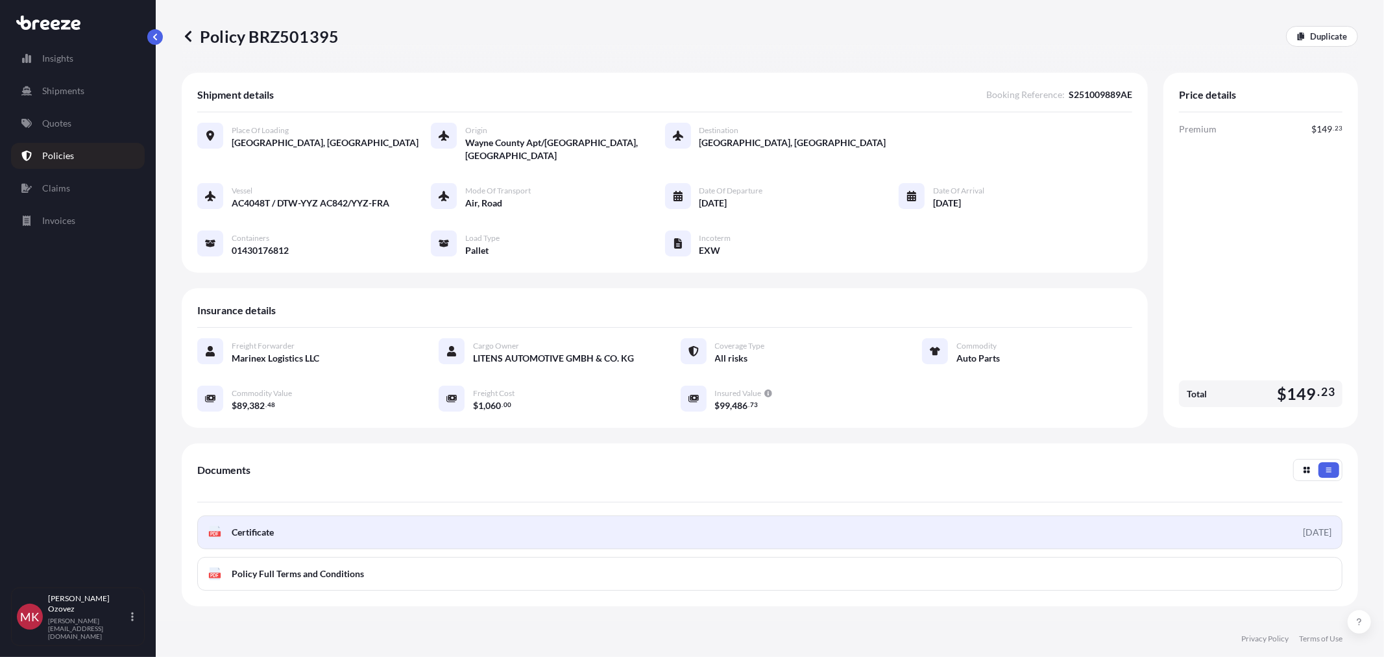
click at [419, 517] on link "PDF Certificate [DATE]" at bounding box center [769, 532] width 1145 height 34
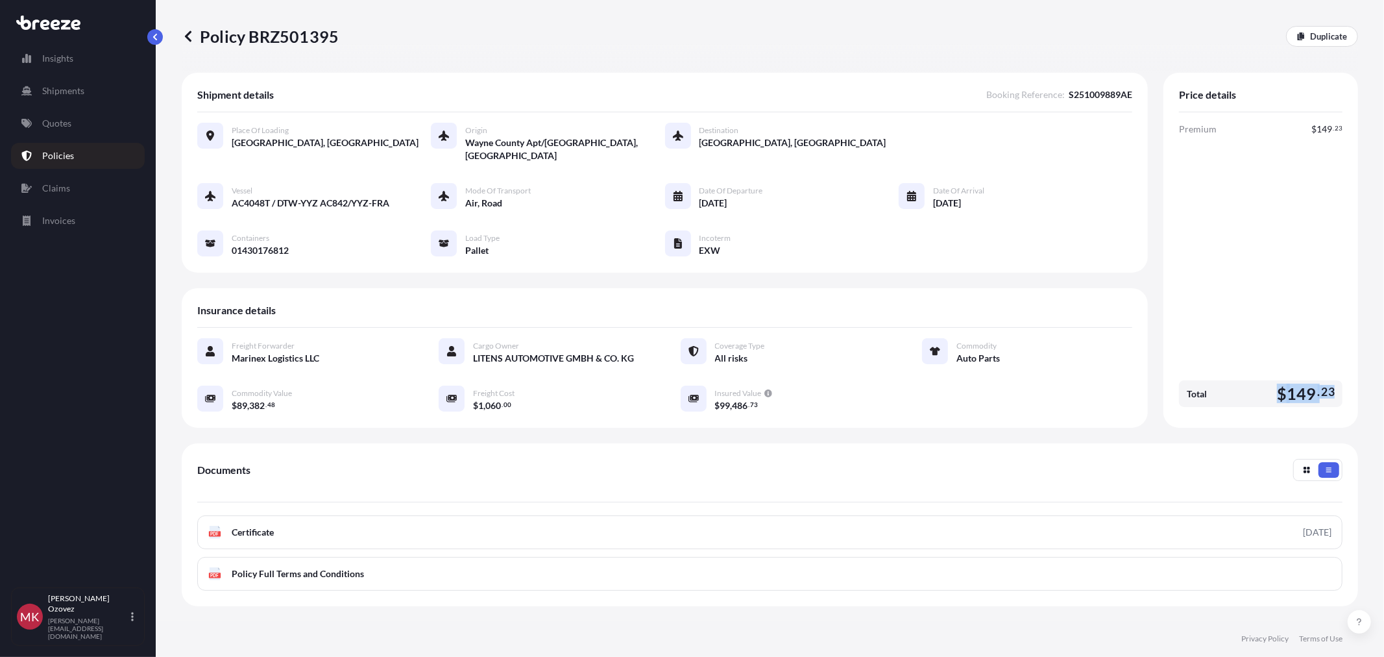
drag, startPoint x: 1265, startPoint y: 379, endPoint x: 1331, endPoint y: 376, distance: 66.2
click at [1331, 380] on div "Total $ 149 . 23" at bounding box center [1260, 393] width 163 height 27
copy span "$ 149 . 23"
drag, startPoint x: 248, startPoint y: 36, endPoint x: 332, endPoint y: 36, distance: 84.3
click at [332, 36] on p "Policy BRZ501395" at bounding box center [260, 36] width 157 height 21
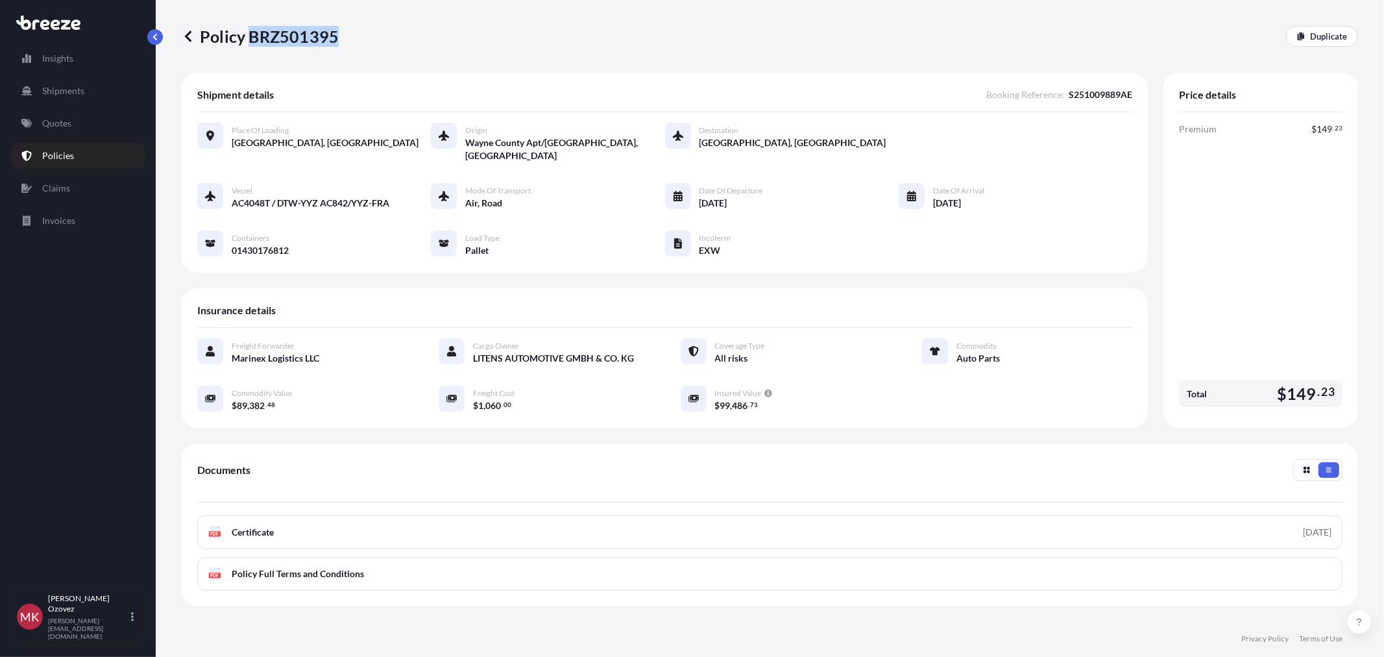
copy p "BRZ501395"
